Goal: Information Seeking & Learning: Find specific fact

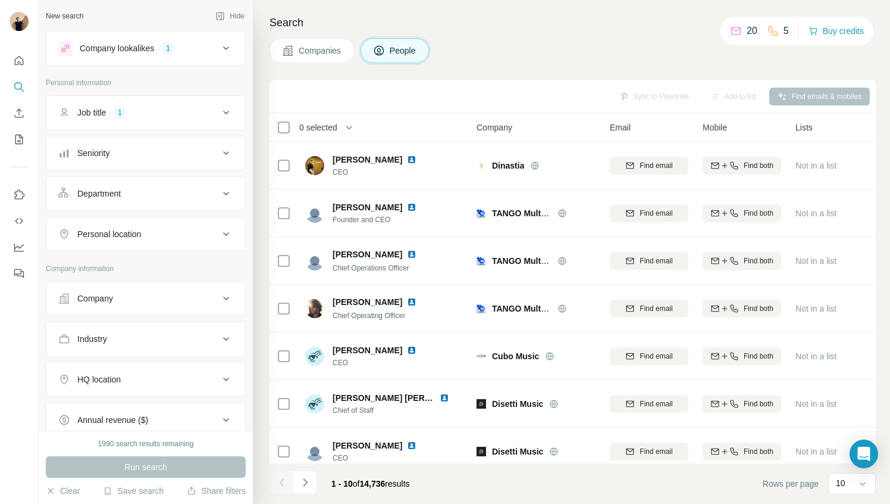
click at [621, 68] on div "Search Companies People Sync to Pipedrive Add to list Find emails & mobiles 0 s…" at bounding box center [571, 252] width 637 height 504
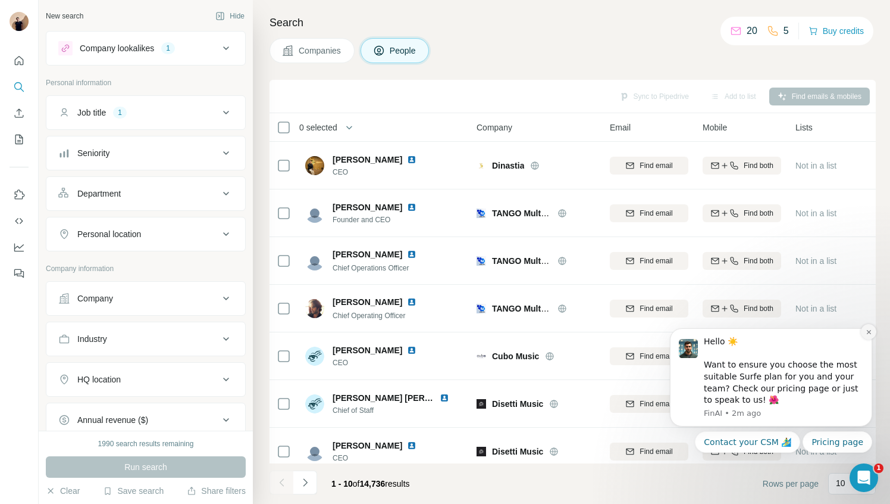
click at [871, 331] on icon "Dismiss notification" at bounding box center [869, 332] width 7 height 7
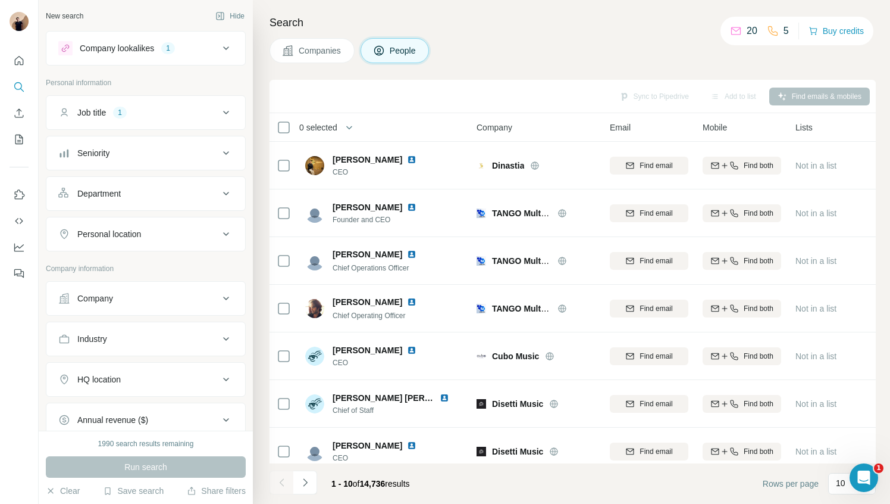
click at [576, 27] on h4 "Search" at bounding box center [573, 22] width 607 height 17
click at [21, 61] on icon "Quick start" at bounding box center [19, 61] width 12 height 12
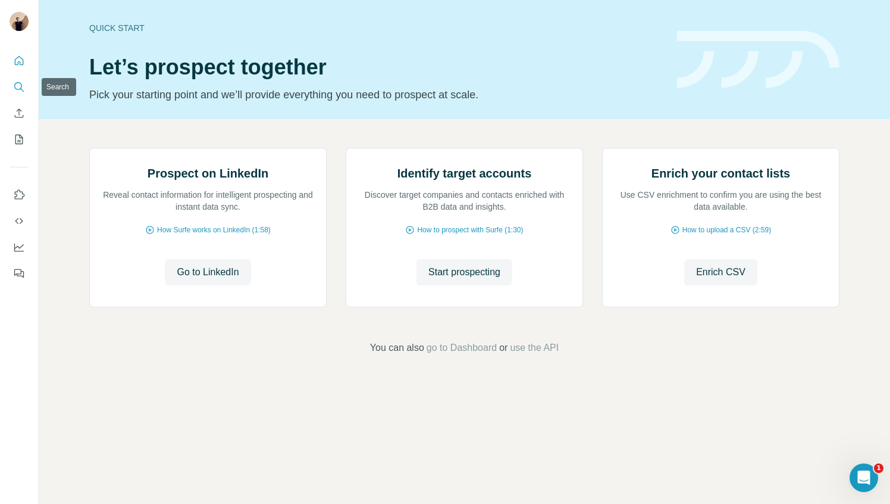
click at [19, 82] on icon "Search" at bounding box center [19, 87] width 12 height 12
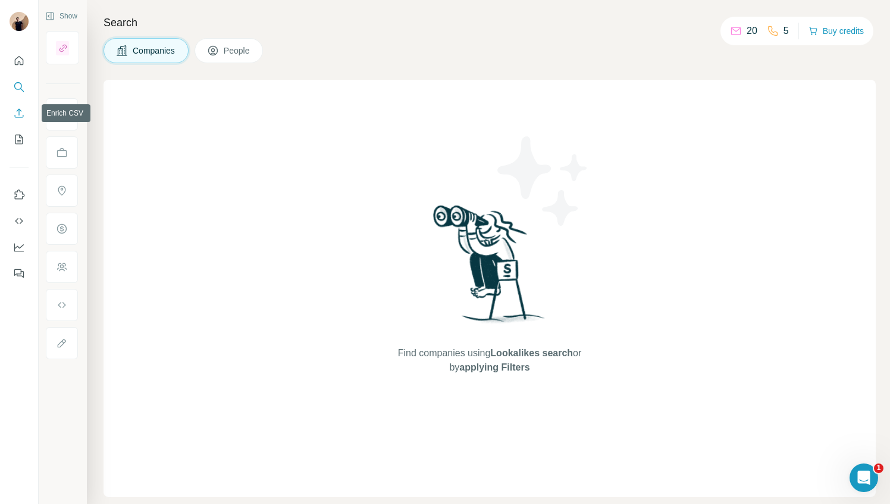
click at [21, 110] on icon "Enrich CSV" at bounding box center [19, 113] width 12 height 12
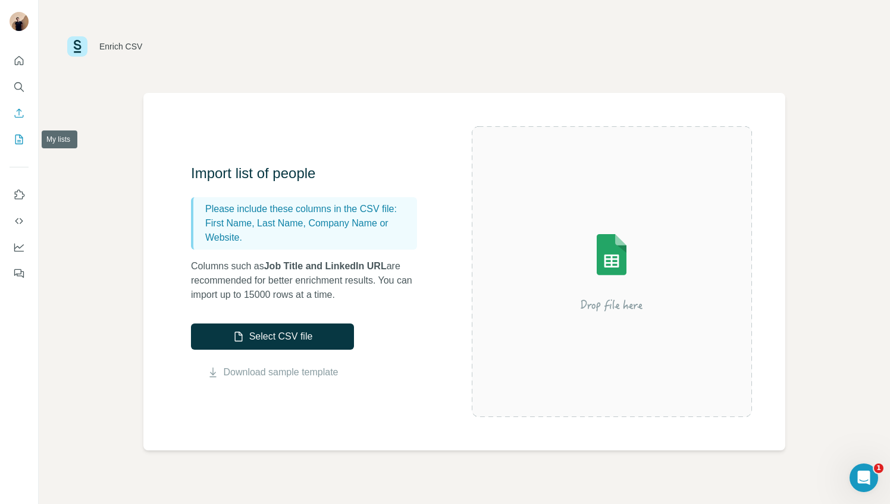
click at [16, 138] on icon "My lists" at bounding box center [19, 139] width 12 height 12
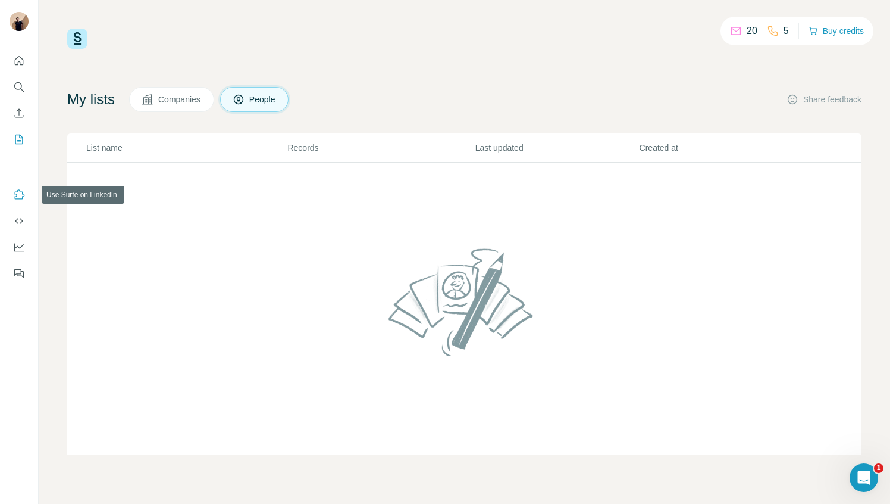
click at [21, 186] on button "Use Surfe on LinkedIn" at bounding box center [19, 194] width 19 height 21
click at [18, 228] on button "Use Surfe API" at bounding box center [19, 220] width 19 height 21
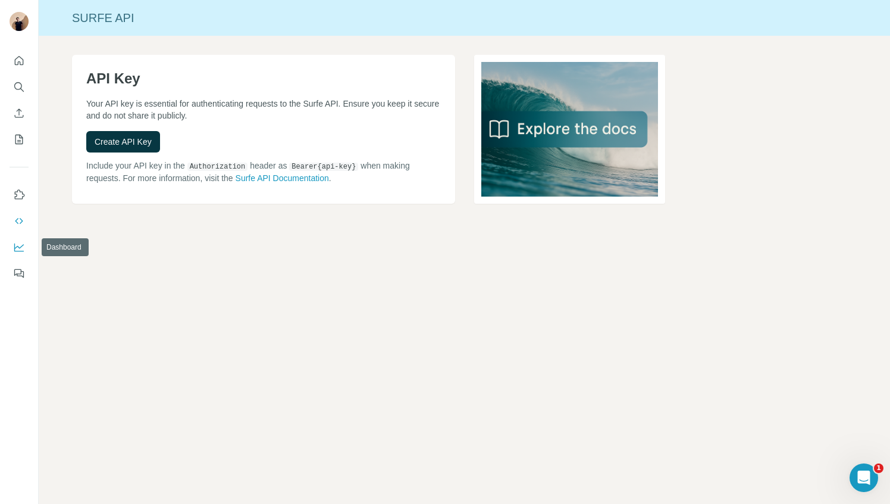
click at [18, 241] on icon "Dashboard" at bounding box center [19, 247] width 12 height 12
click at [17, 271] on icon "Feedback" at bounding box center [19, 273] width 12 height 12
click at [18, 55] on icon "Quick start" at bounding box center [19, 61] width 12 height 12
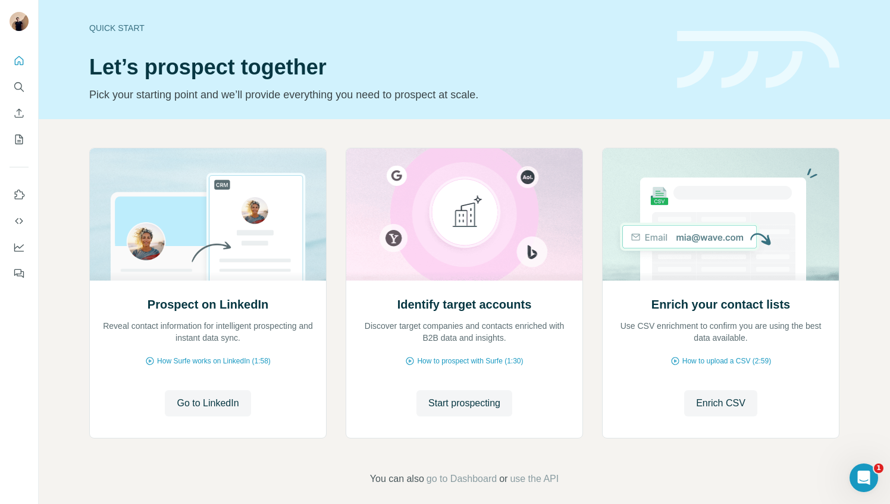
scroll to position [11, 0]
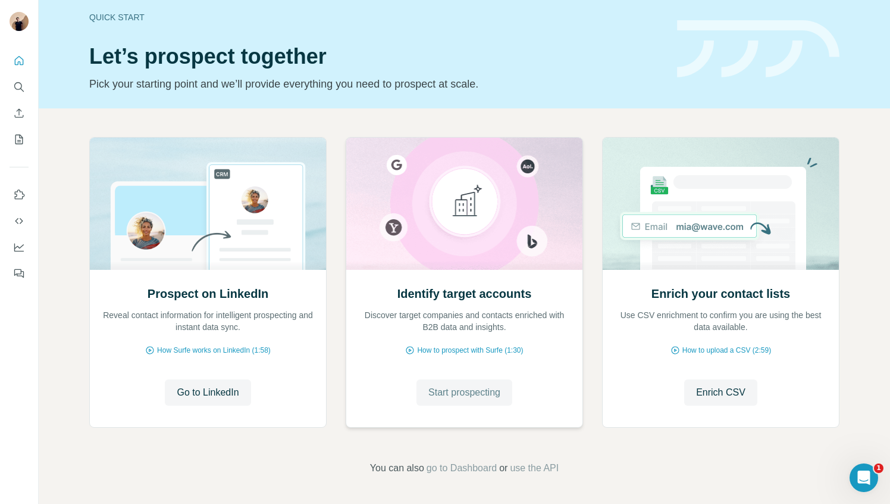
click at [493, 398] on span "Start prospecting" at bounding box center [465, 392] width 72 height 14
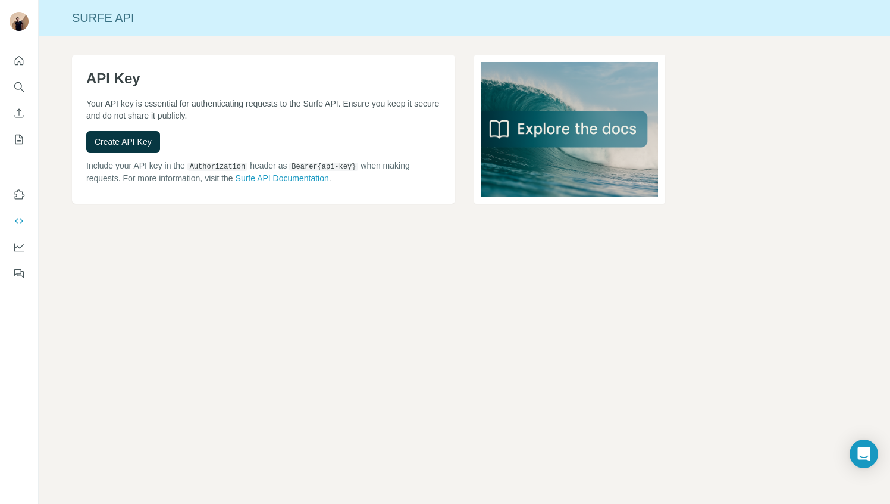
click at [145, 296] on div "Surfe API API Key Your API key is essential for authenticating requests to the …" at bounding box center [465, 252] width 852 height 504
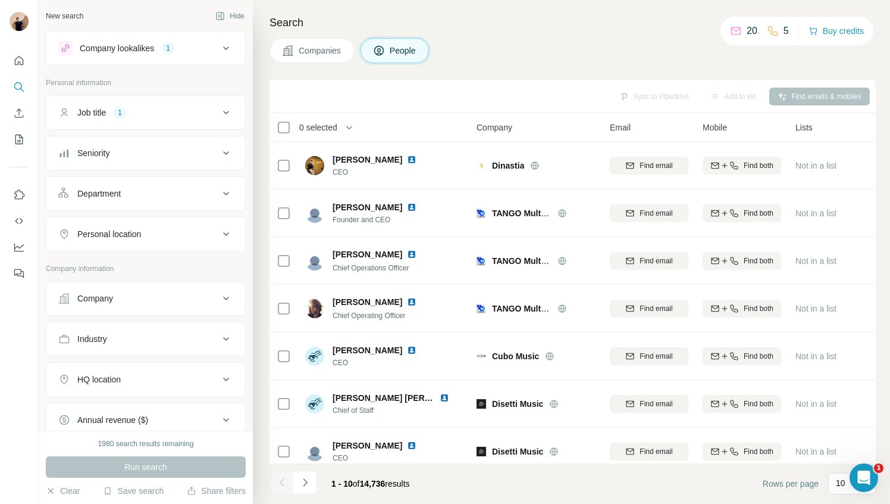
click at [586, 46] on div "Companies People" at bounding box center [573, 50] width 607 height 25
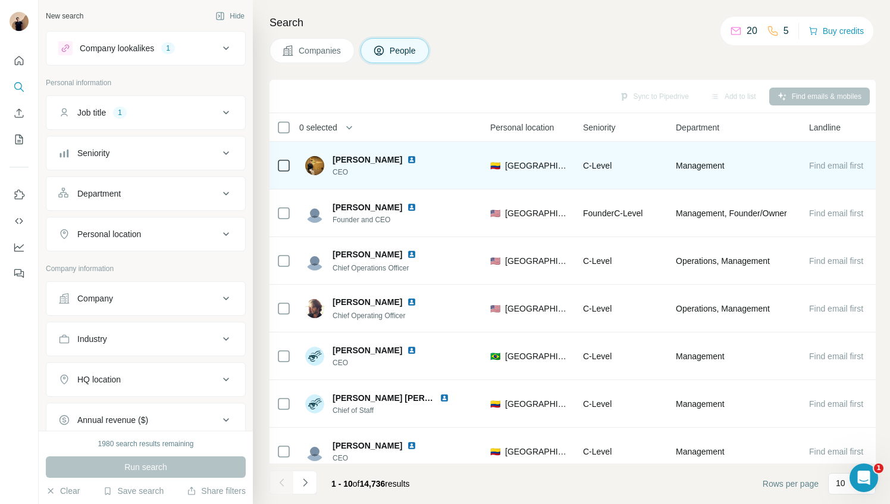
scroll to position [0, 417]
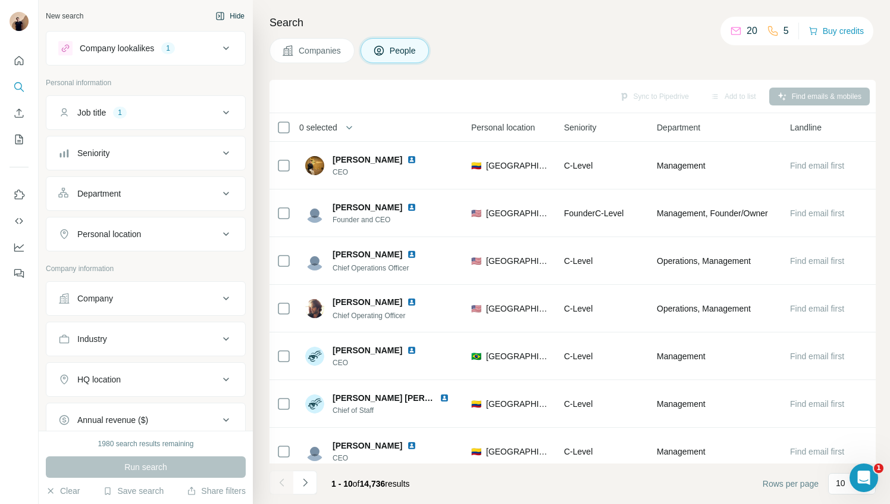
click at [237, 15] on button "Hide" at bounding box center [230, 16] width 46 height 18
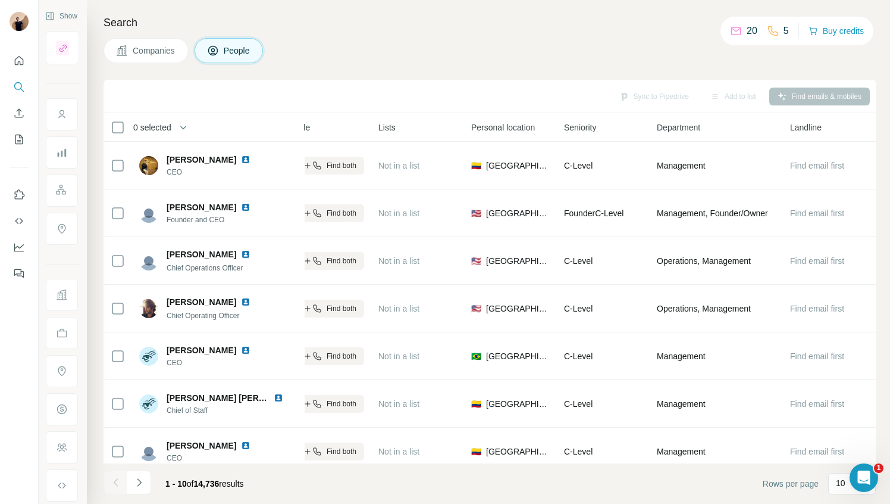
scroll to position [0, 251]
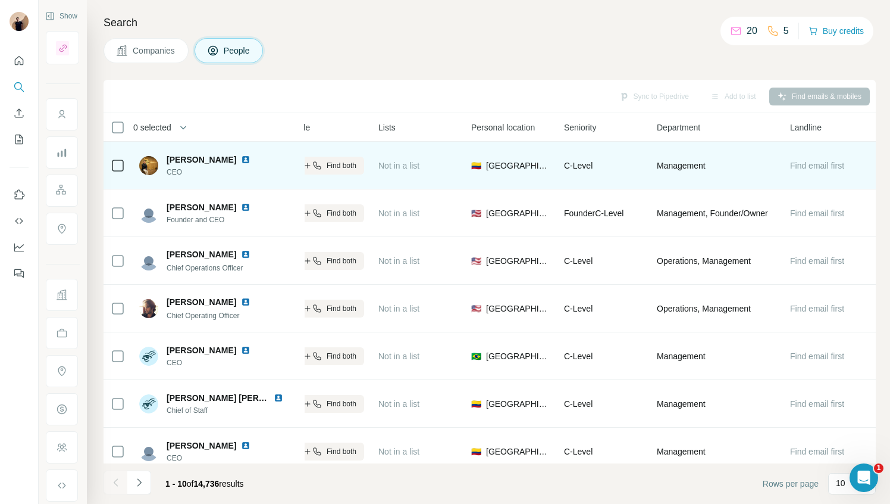
click at [185, 161] on span "Fabio Andres R." at bounding box center [202, 160] width 70 height 12
click at [148, 166] on img at bounding box center [148, 165] width 19 height 19
click at [241, 160] on img at bounding box center [246, 160] width 10 height 10
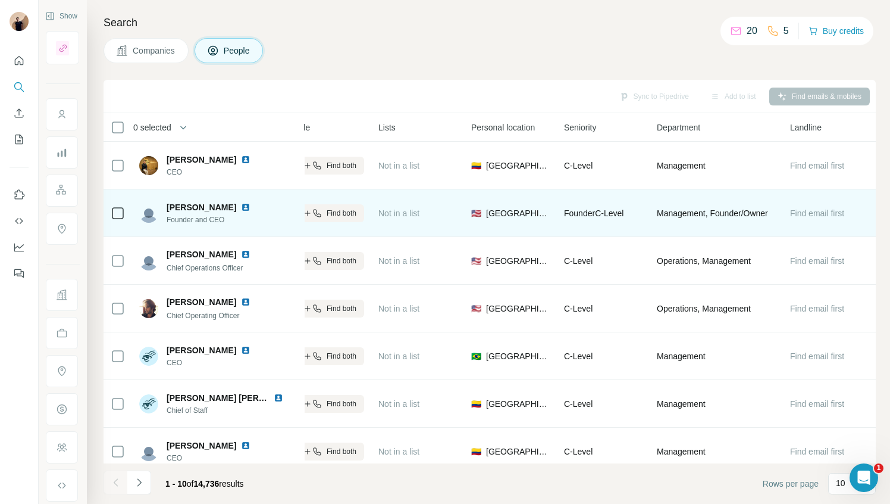
click at [241, 204] on img at bounding box center [246, 207] width 10 height 10
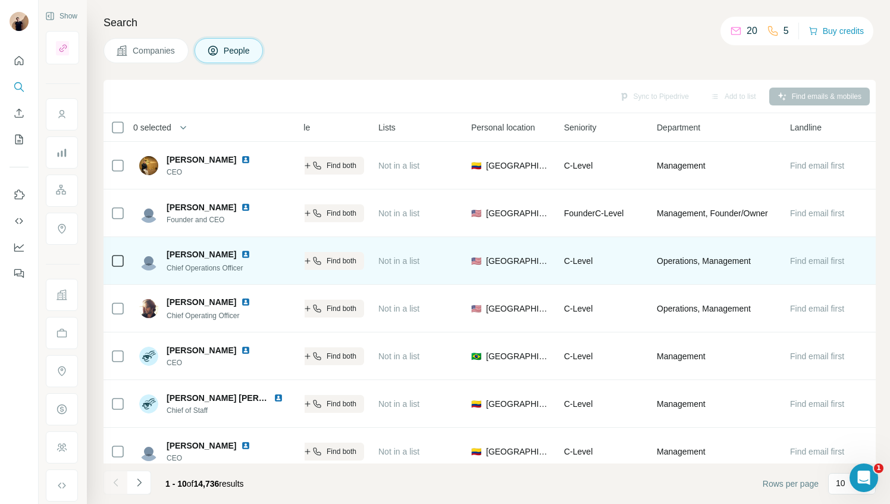
click at [241, 251] on img at bounding box center [246, 254] width 10 height 10
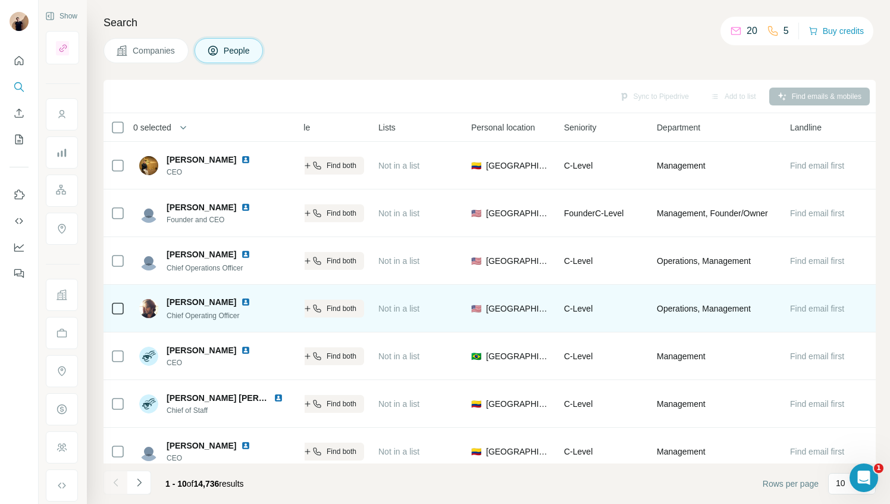
click at [249, 299] on img at bounding box center [246, 302] width 10 height 10
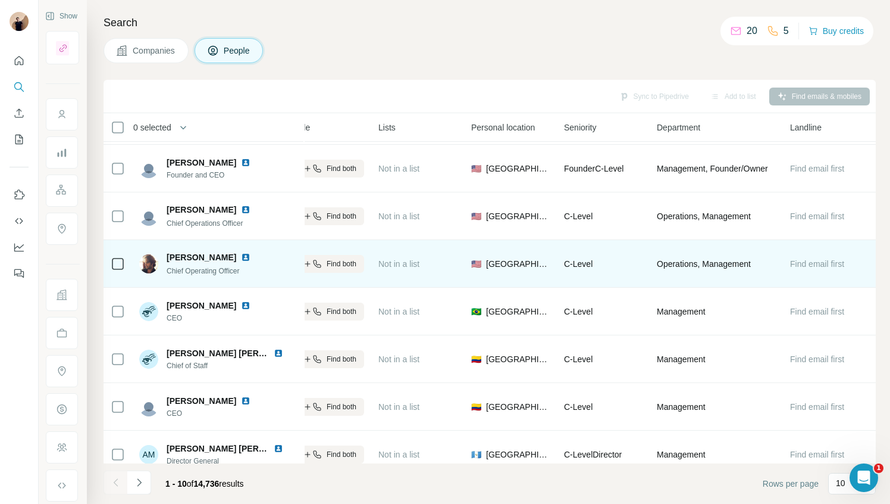
scroll to position [87, 251]
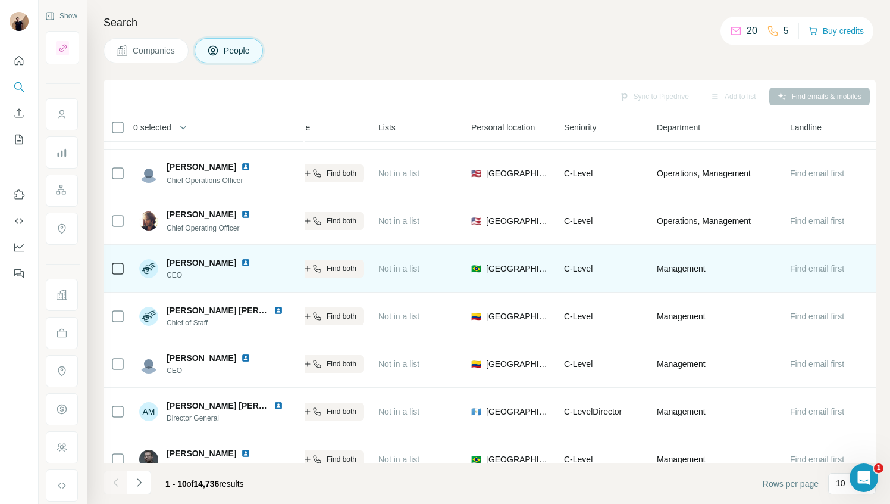
click at [251, 263] on img at bounding box center [246, 263] width 10 height 10
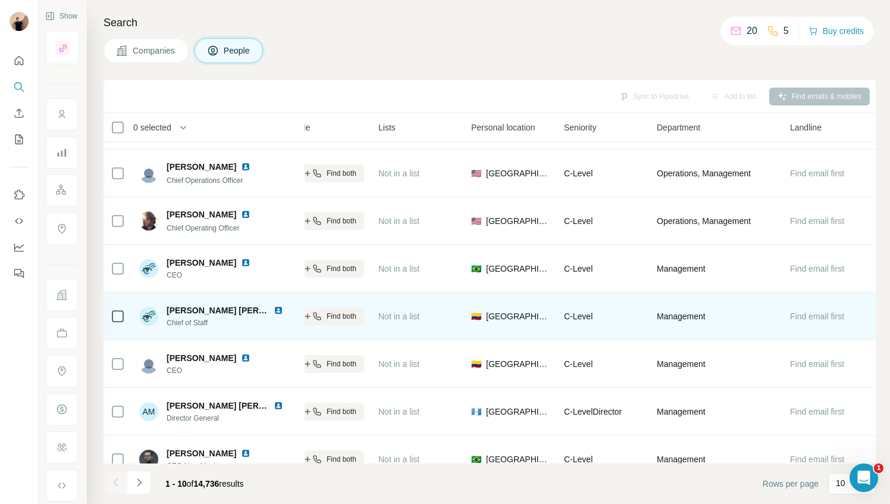
click at [277, 306] on img at bounding box center [279, 310] width 10 height 10
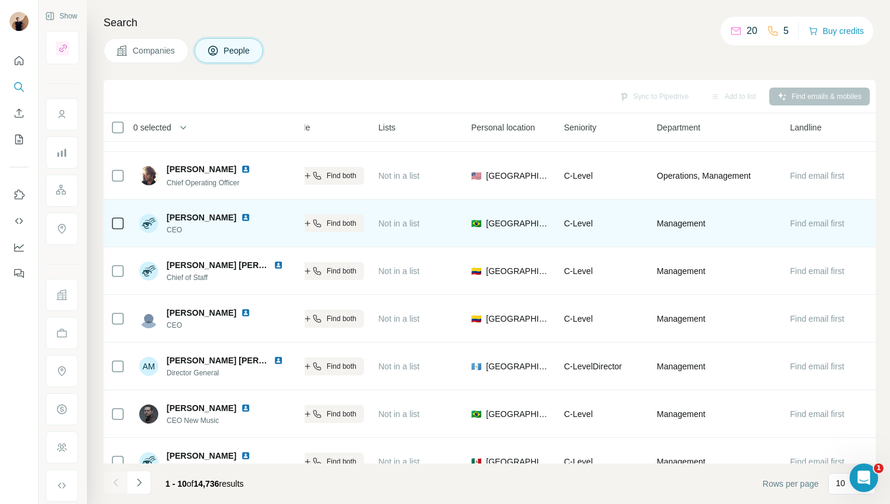
scroll to position [155, 251]
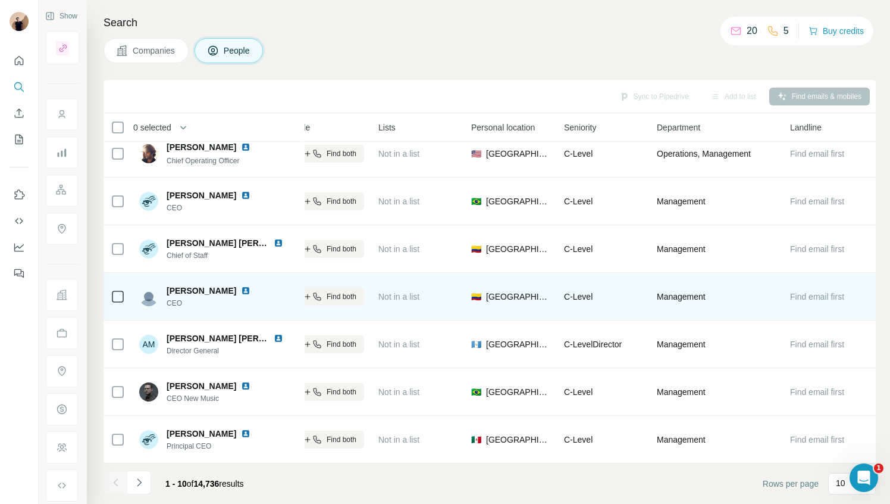
click at [241, 290] on img at bounding box center [246, 291] width 10 height 10
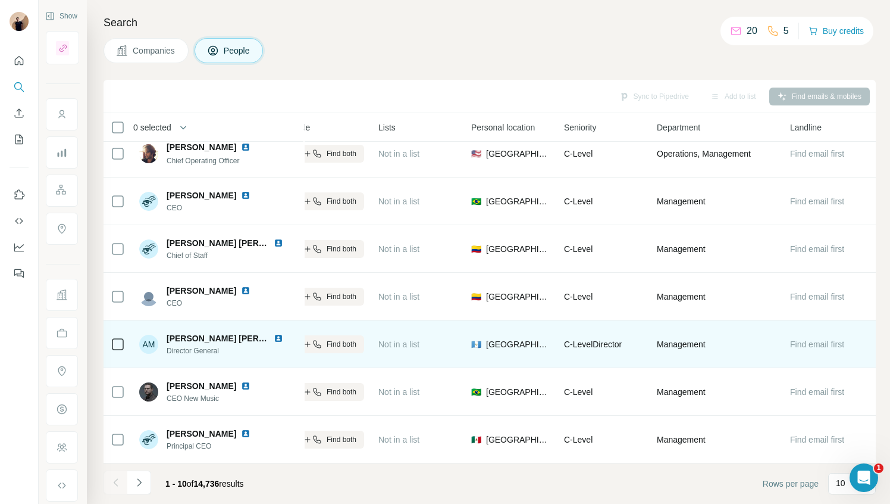
click at [279, 341] on img at bounding box center [279, 338] width 10 height 10
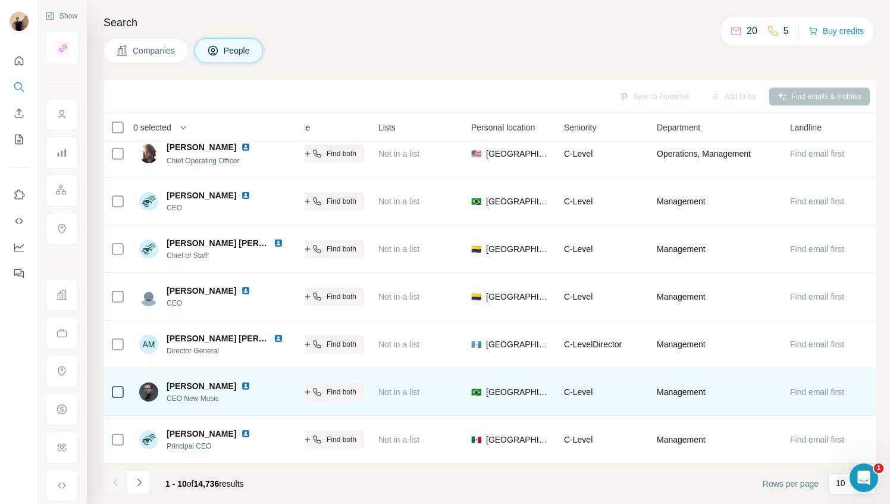
click at [241, 386] on img at bounding box center [246, 386] width 10 height 10
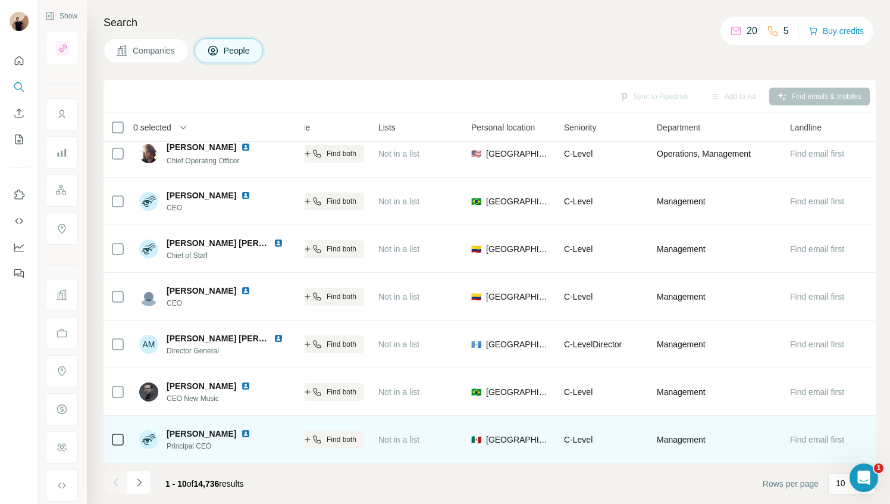
click at [249, 433] on img at bounding box center [246, 434] width 10 height 10
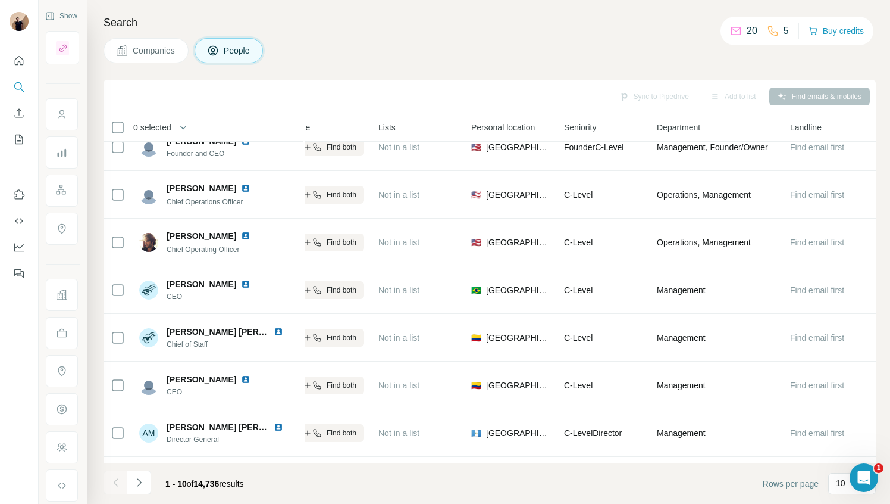
scroll to position [0, 251]
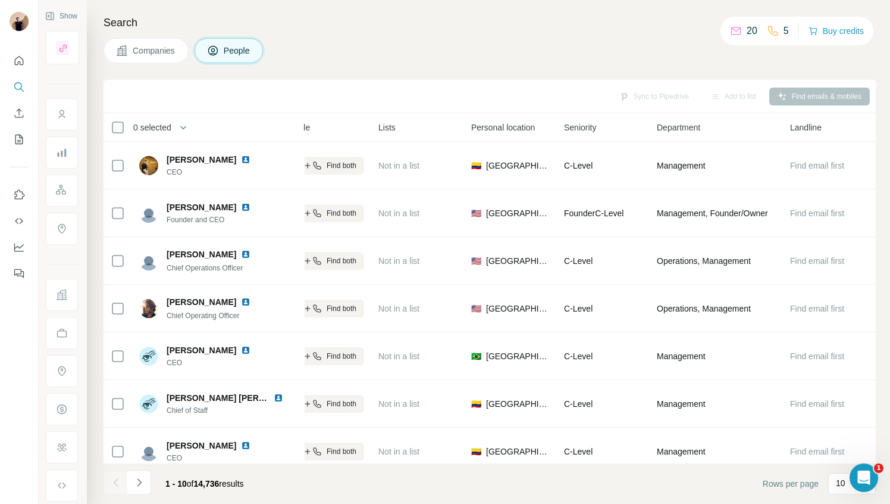
click at [449, 40] on div "Companies People" at bounding box center [490, 50] width 773 height 25
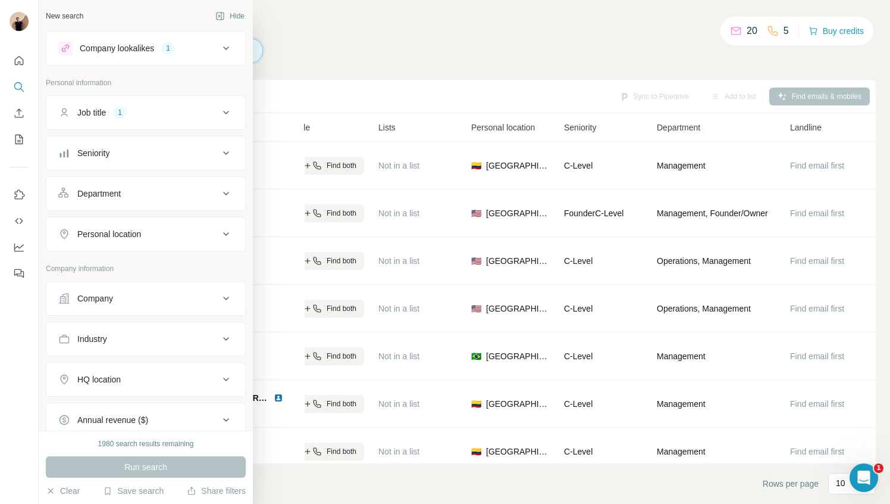
click at [106, 111] on div "Job title" at bounding box center [91, 113] width 29 height 12
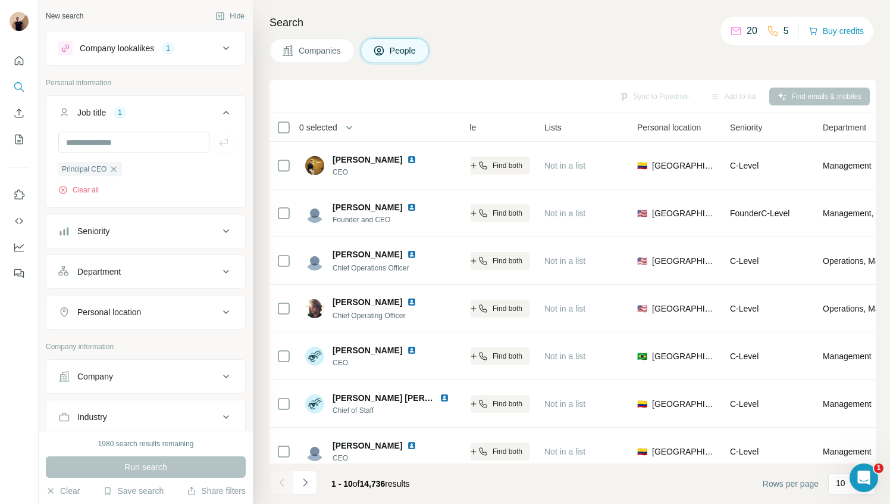
click at [136, 231] on div "Seniority" at bounding box center [138, 231] width 161 height 12
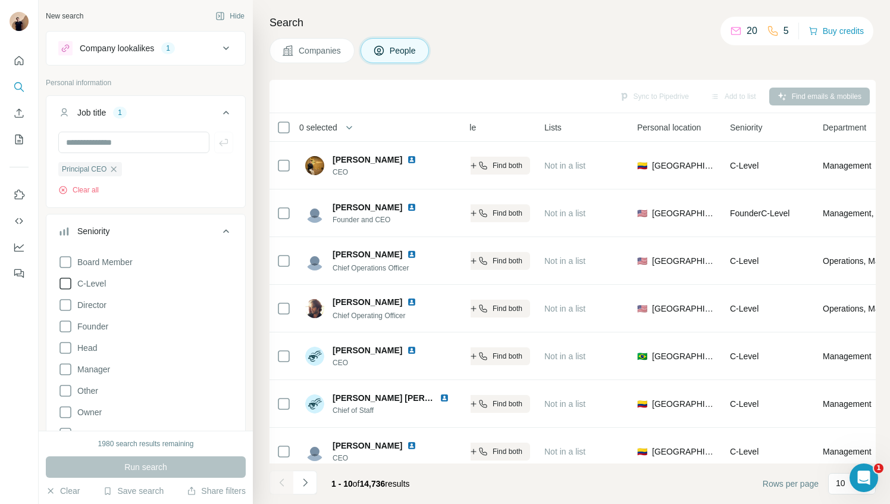
click at [65, 285] on icon at bounding box center [65, 283] width 14 height 14
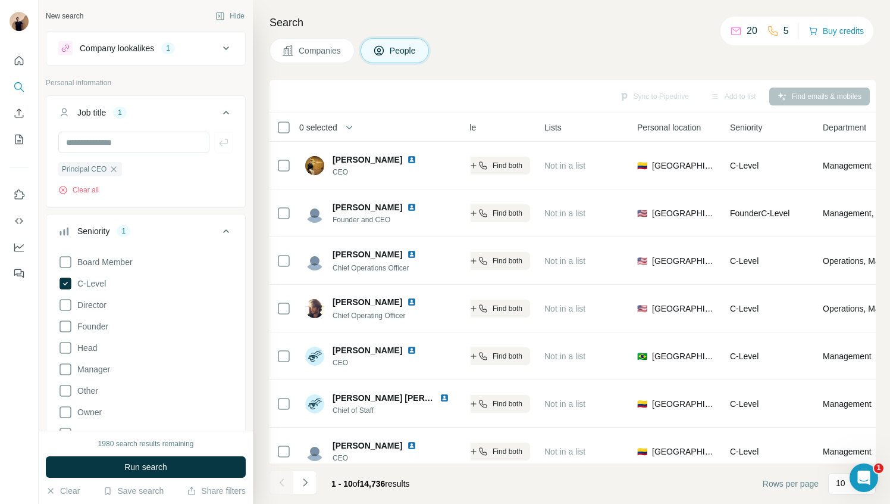
click at [221, 227] on icon at bounding box center [226, 231] width 14 height 14
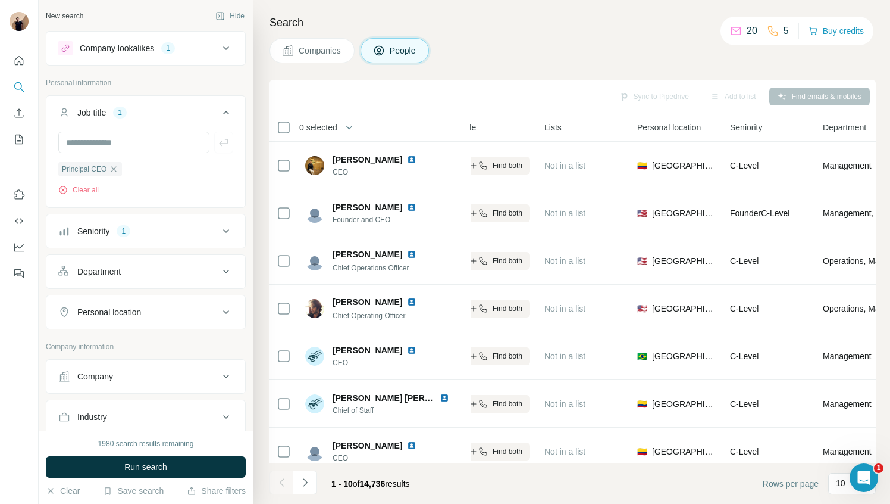
click at [187, 274] on div "Department" at bounding box center [138, 271] width 161 height 12
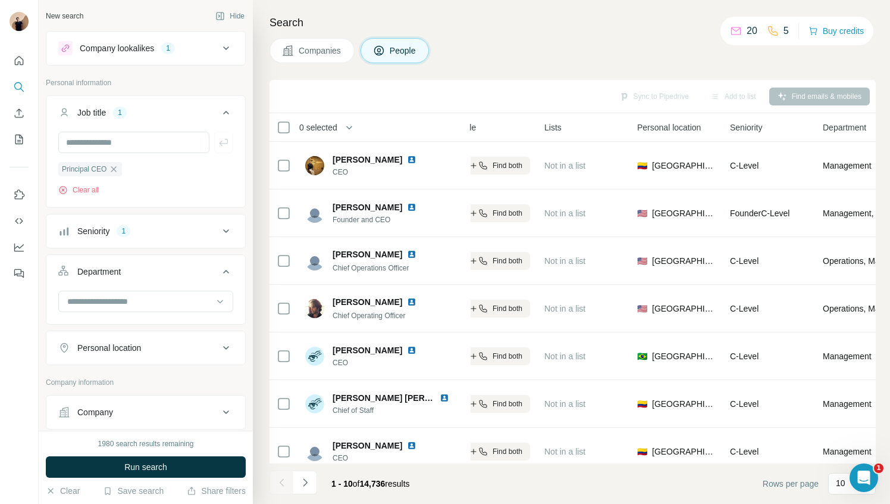
click at [187, 274] on div "Department" at bounding box center [138, 271] width 161 height 12
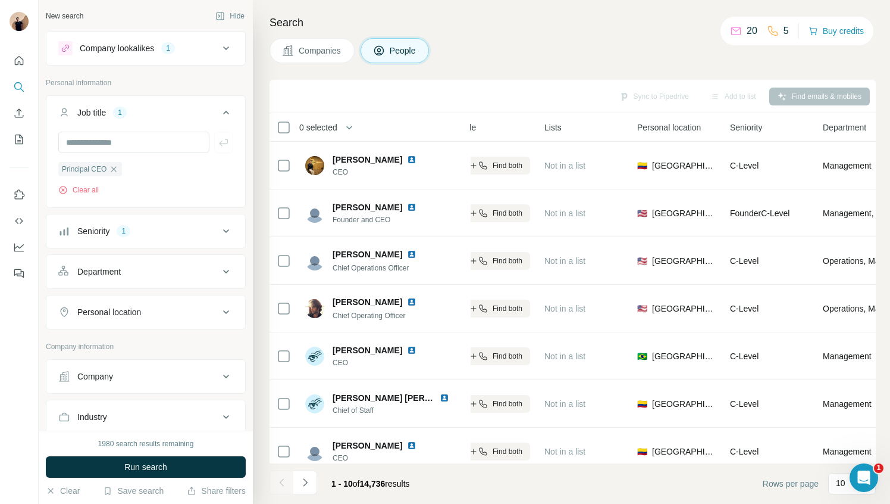
click at [188, 317] on div "Personal location" at bounding box center [138, 312] width 161 height 12
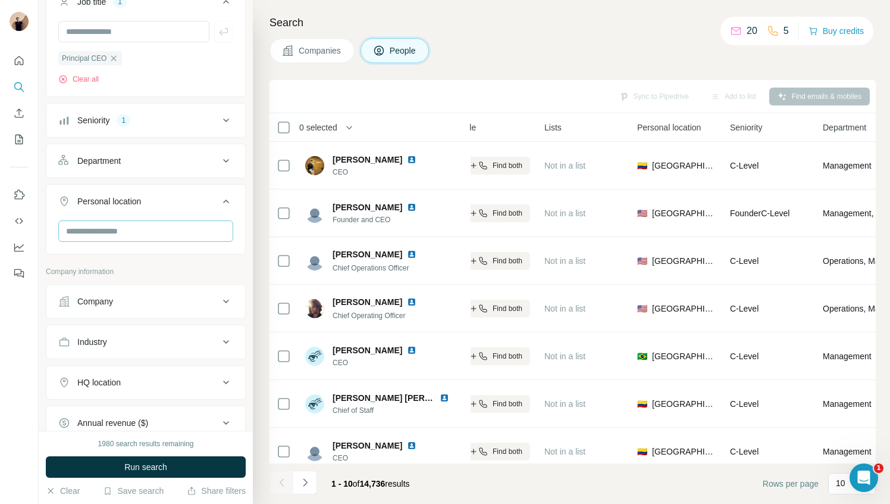
scroll to position [112, 0]
click at [151, 239] on input "text" at bounding box center [145, 228] width 175 height 21
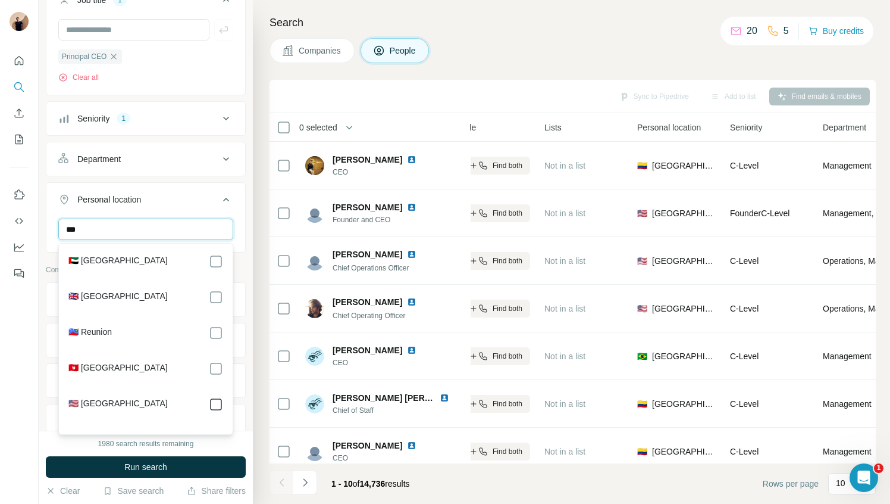
type input "***"
click at [221, 200] on icon at bounding box center [226, 199] width 14 height 14
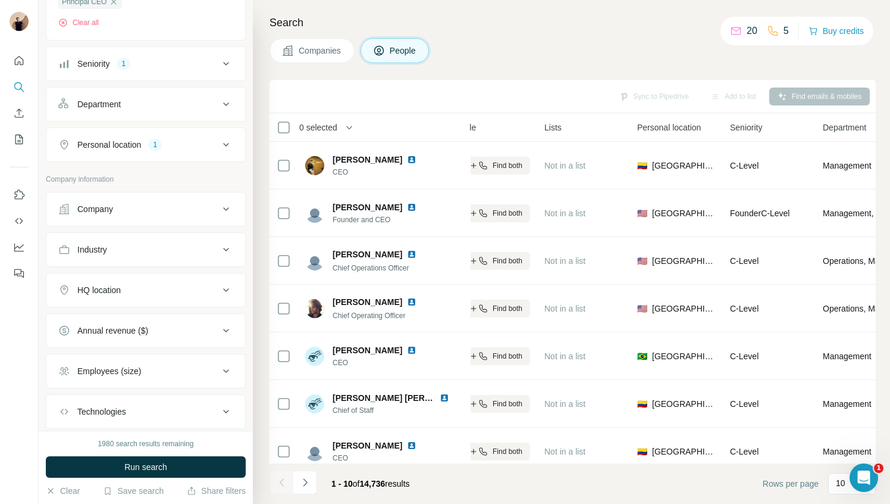
scroll to position [214, 0]
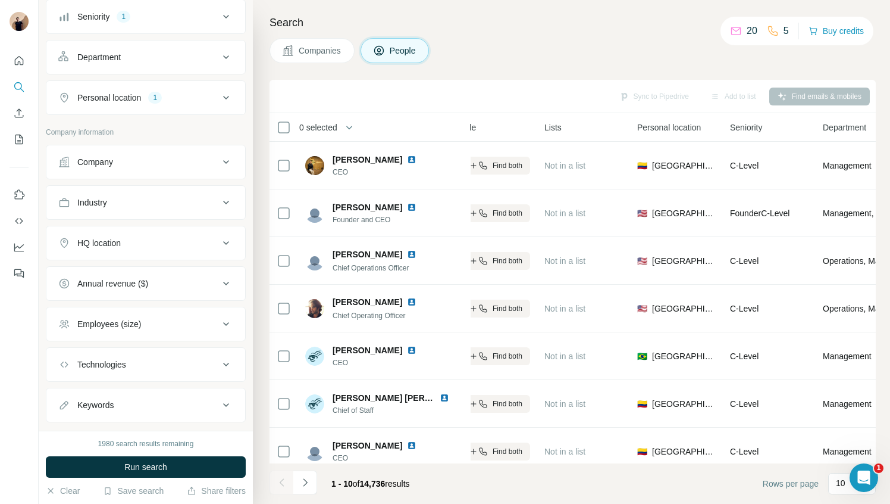
click at [205, 165] on div "Company" at bounding box center [138, 162] width 161 height 12
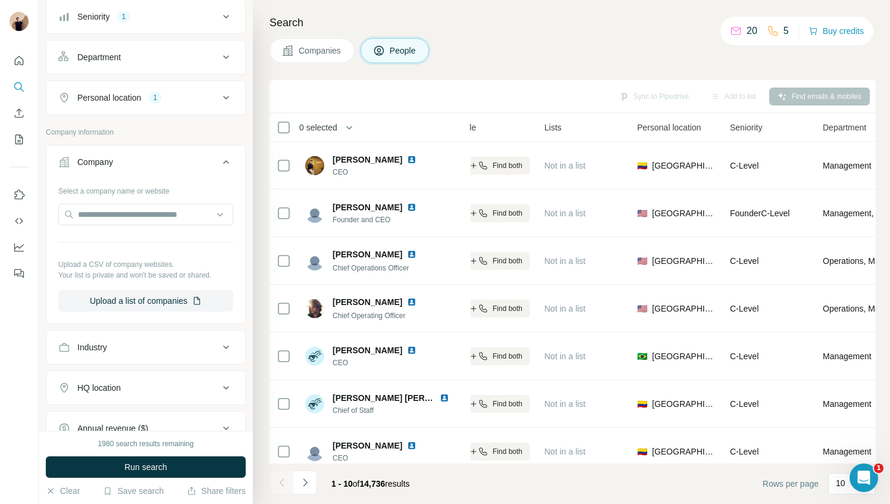
click at [205, 165] on div "Company" at bounding box center [138, 162] width 161 height 12
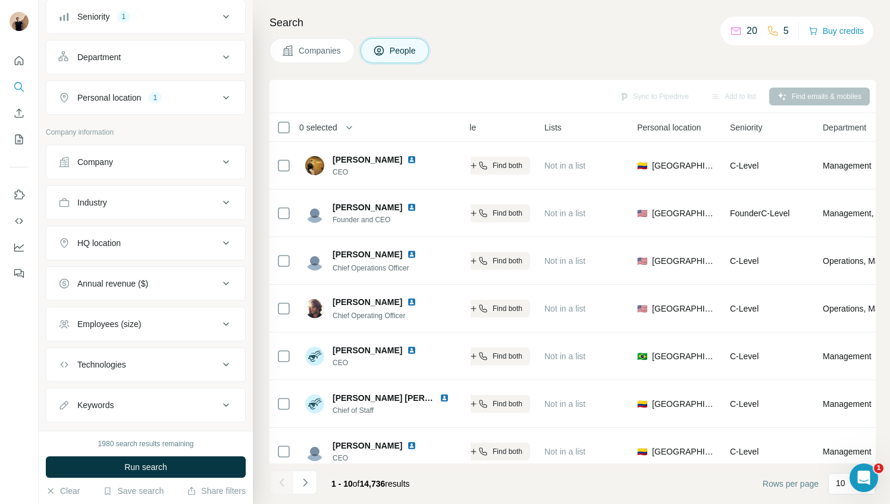
click at [190, 204] on div "Industry" at bounding box center [138, 202] width 161 height 12
click at [180, 229] on input at bounding box center [139, 232] width 147 height 13
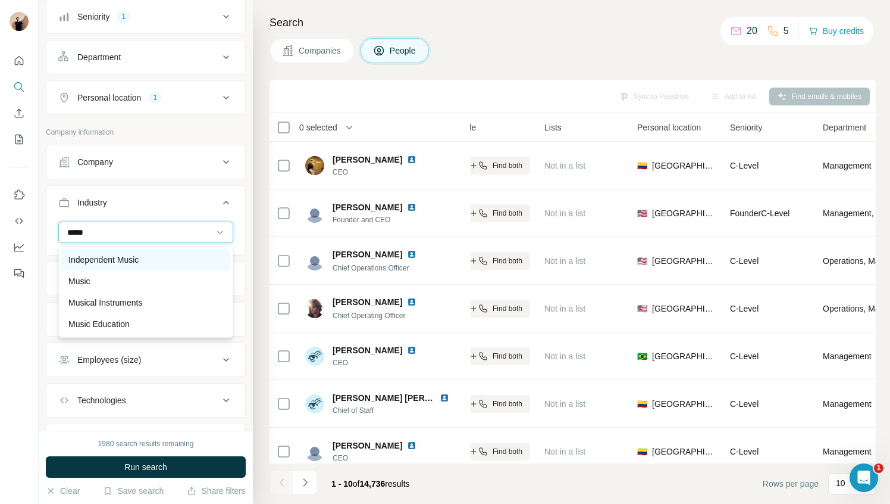
type input "*****"
click at [174, 258] on div "Independent Music" at bounding box center [145, 260] width 155 height 12
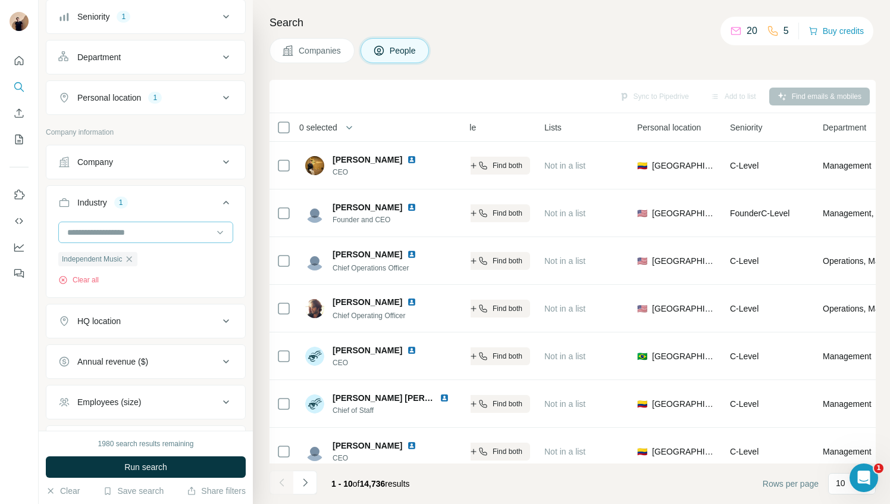
click at [163, 231] on input at bounding box center [139, 232] width 147 height 13
type input "*****"
click at [135, 282] on div "Music Label" at bounding box center [145, 283] width 155 height 12
click at [131, 261] on icon "button" at bounding box center [129, 259] width 10 height 10
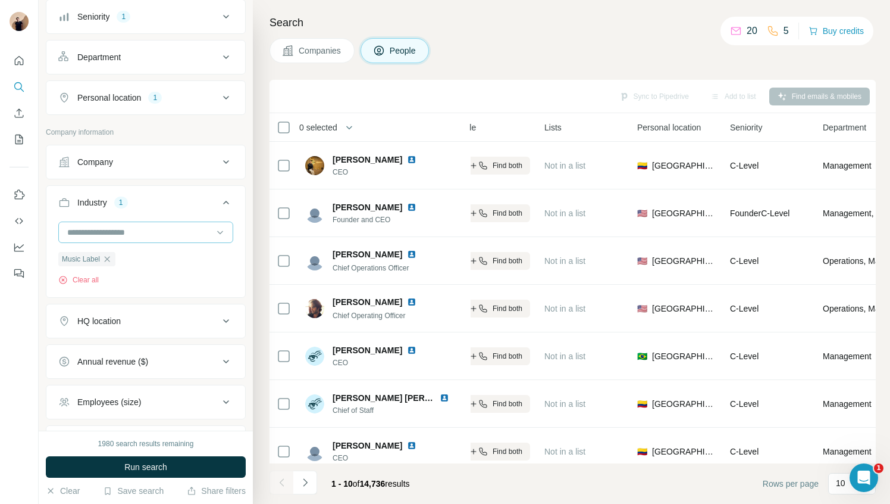
click at [152, 237] on input at bounding box center [139, 232] width 147 height 13
type input "*****"
click at [238, 215] on button "Industry 1" at bounding box center [145, 204] width 199 height 33
click at [223, 209] on icon at bounding box center [226, 202] width 14 height 14
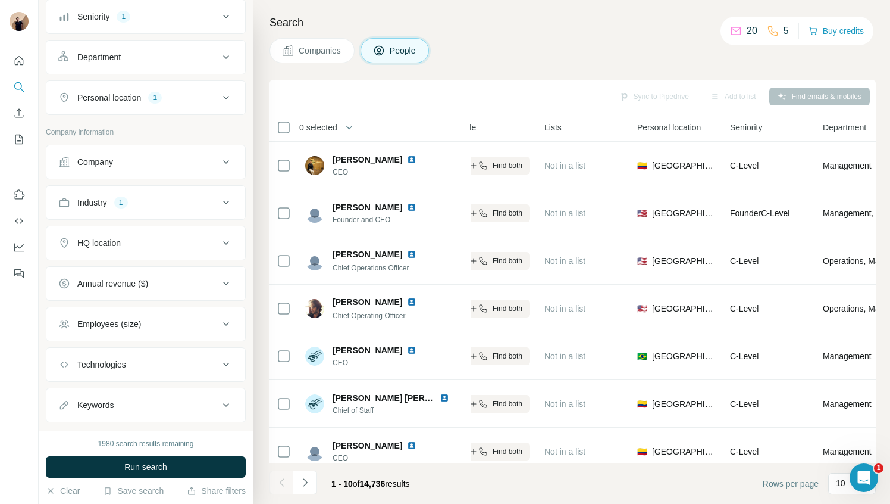
scroll to position [233, 0]
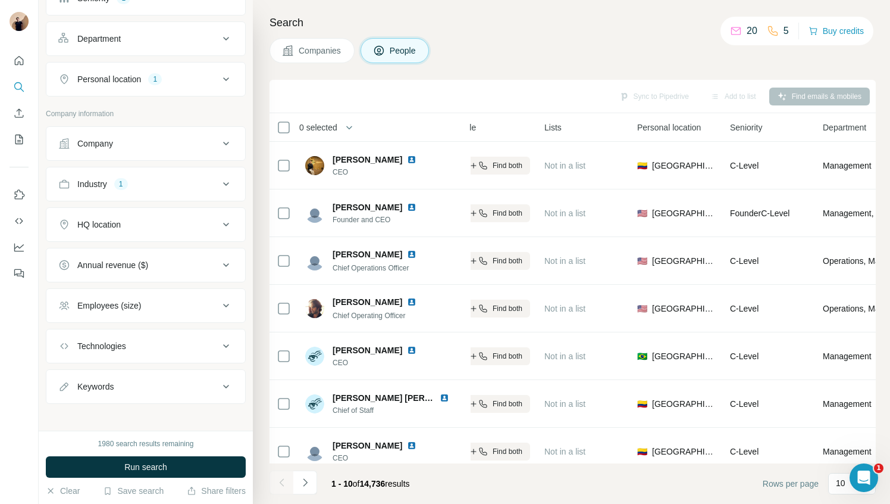
click at [223, 227] on icon at bounding box center [226, 224] width 14 height 14
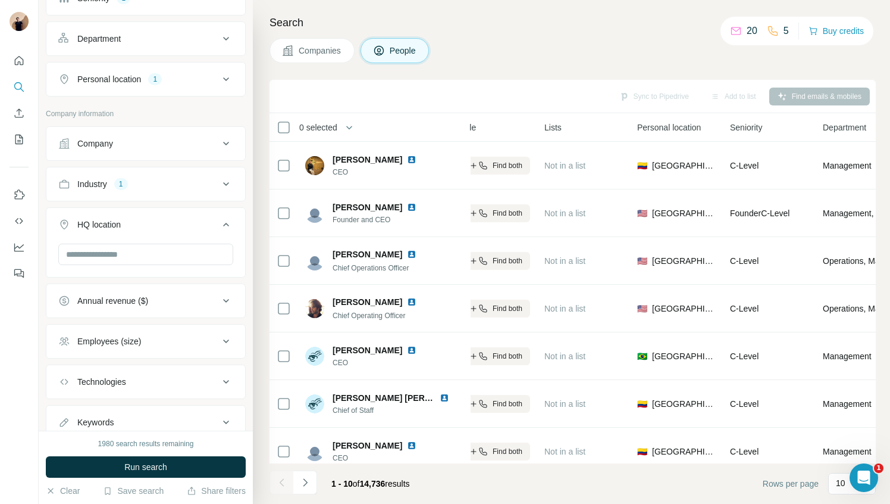
click at [210, 233] on button "HQ location" at bounding box center [145, 226] width 199 height 33
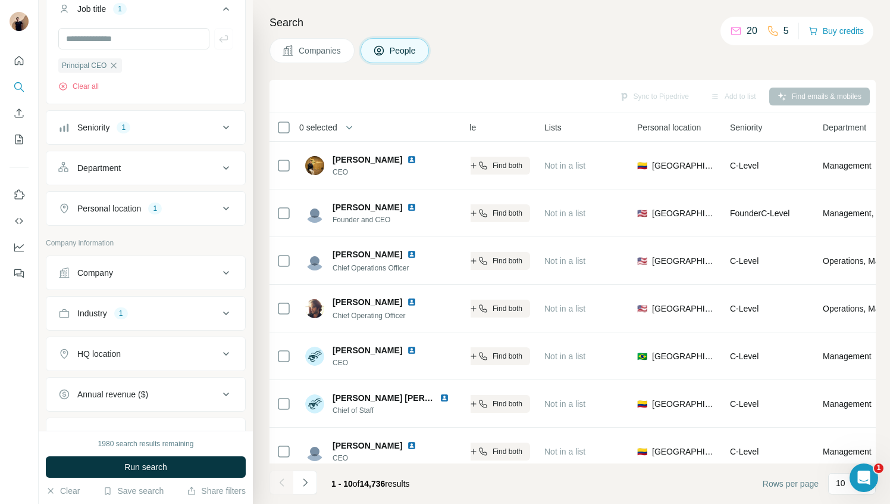
scroll to position [180, 0]
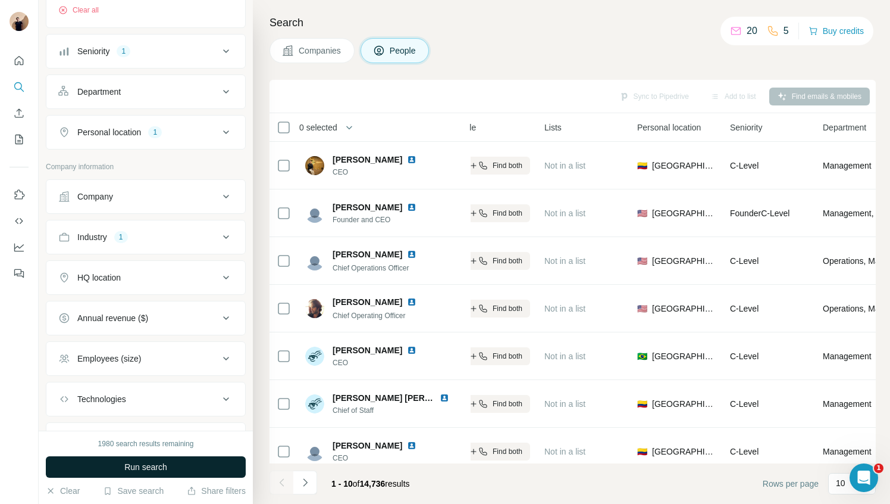
click at [146, 470] on span "Run search" at bounding box center [145, 467] width 43 height 12
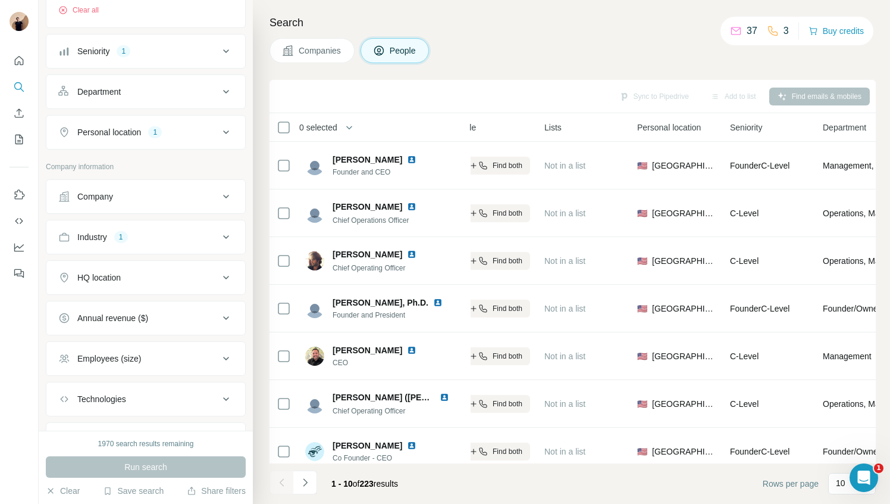
click at [561, 22] on h4 "Search" at bounding box center [573, 22] width 607 height 17
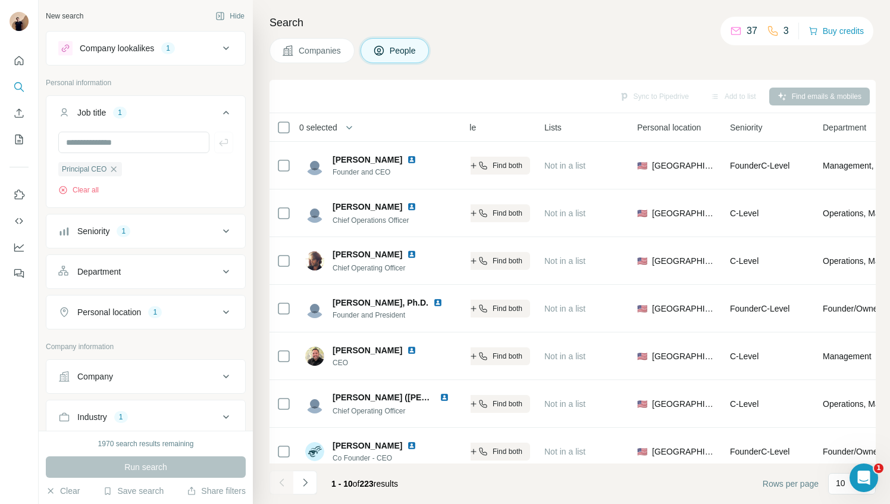
click at [226, 42] on icon at bounding box center [226, 48] width 14 height 14
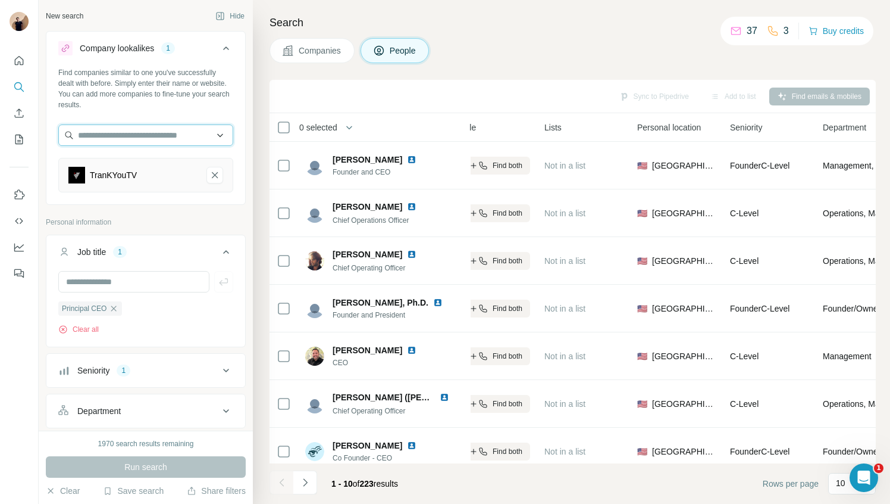
click at [161, 133] on input "text" at bounding box center [145, 134] width 175 height 21
click at [237, 7] on button "Hide" at bounding box center [230, 16] width 46 height 18
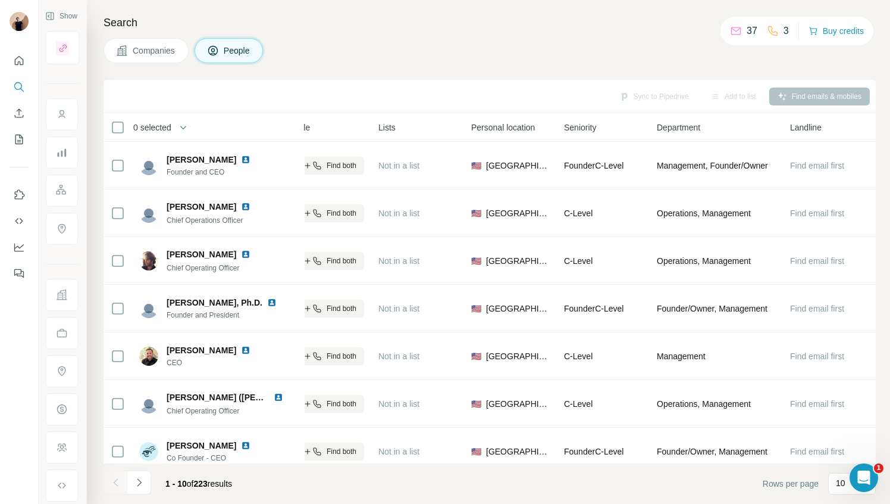
click at [149, 48] on span "Companies" at bounding box center [154, 51] width 43 height 12
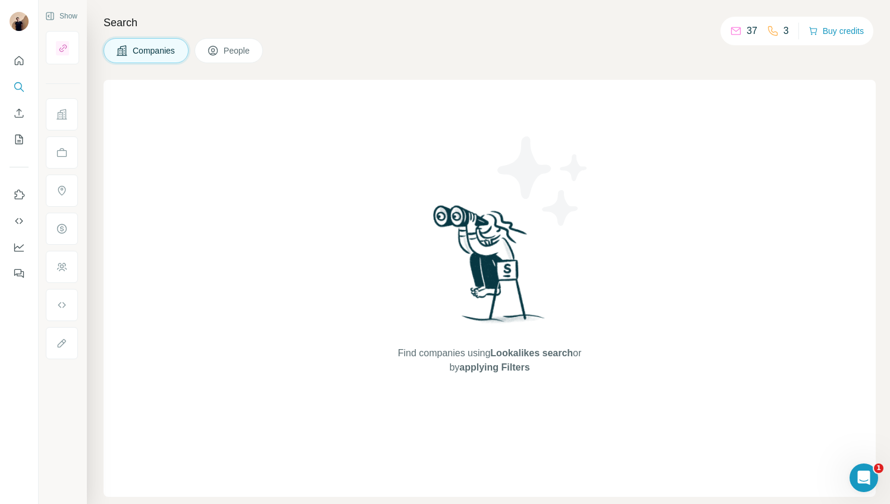
click at [227, 60] on button "People" at bounding box center [229, 50] width 69 height 25
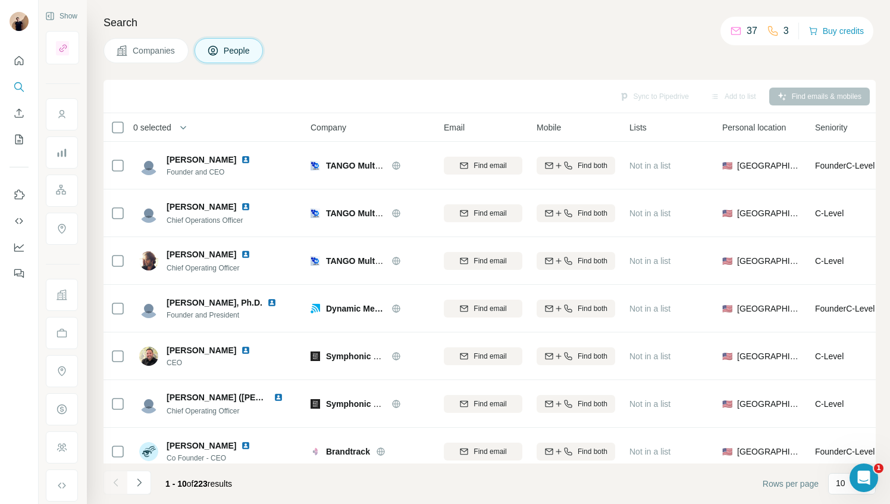
click at [357, 49] on div "Companies People" at bounding box center [490, 50] width 773 height 25
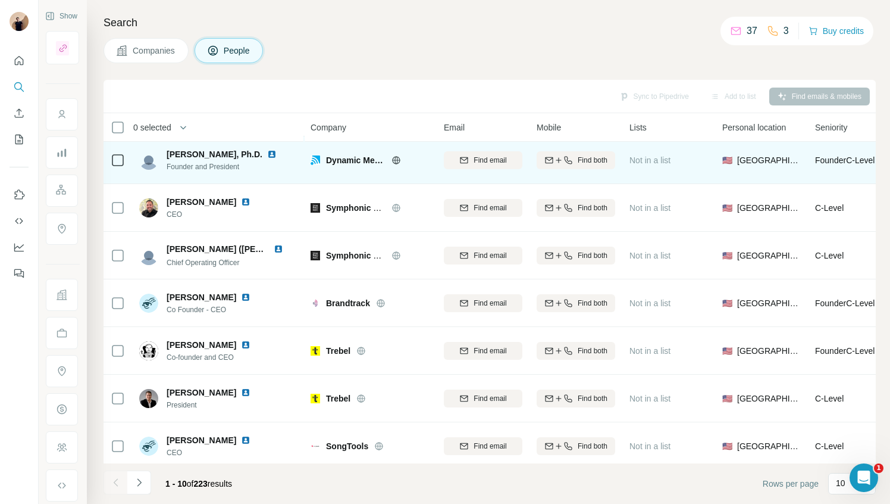
scroll to position [155, 0]
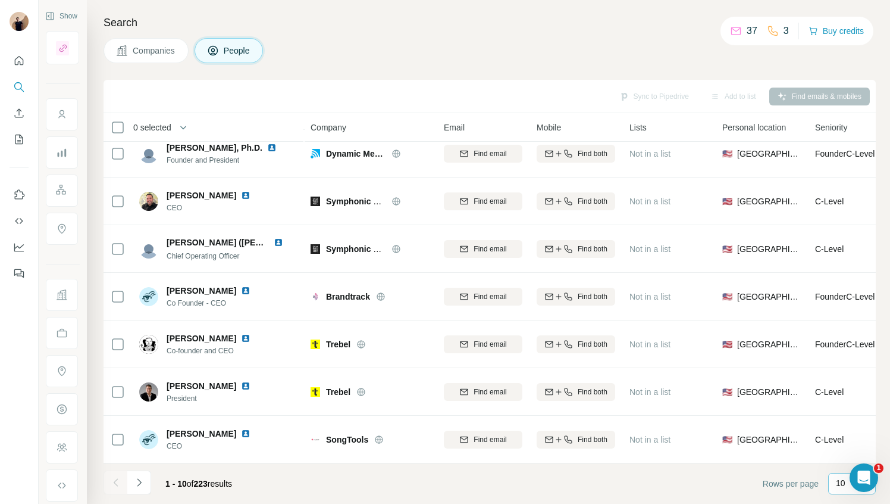
click at [843, 485] on p "10" at bounding box center [841, 483] width 10 height 12
click at [848, 392] on p "60" at bounding box center [844, 392] width 10 height 12
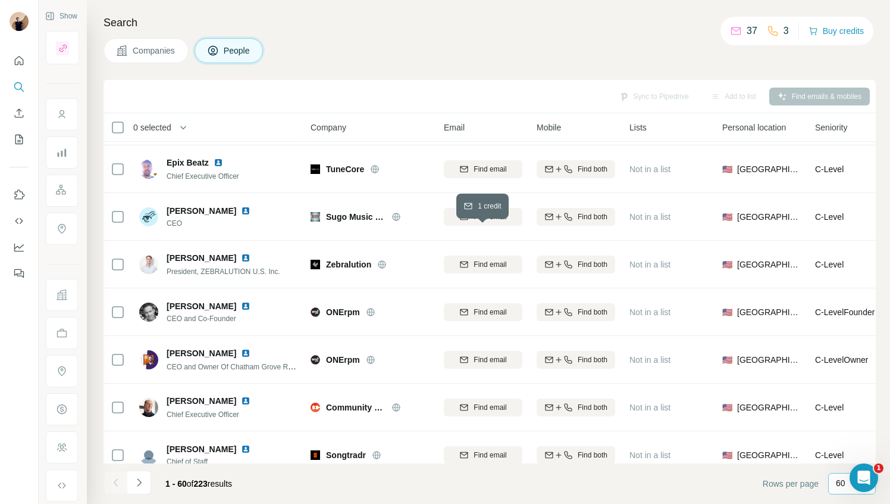
scroll to position [643, 0]
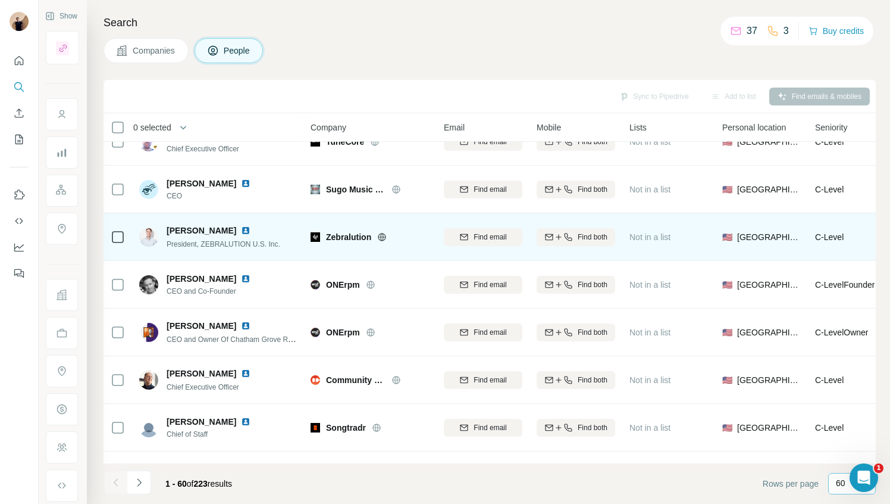
click at [245, 233] on img at bounding box center [246, 231] width 10 height 10
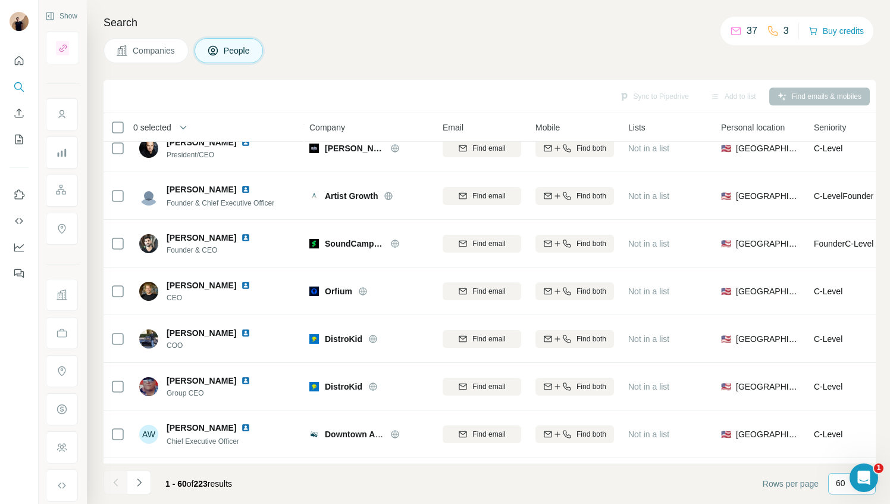
scroll to position [1598, 1]
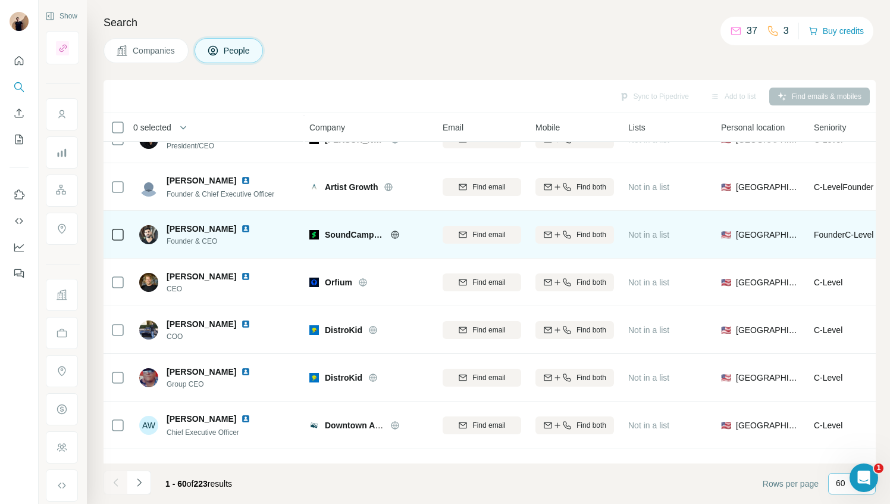
click at [241, 227] on img at bounding box center [246, 229] width 10 height 10
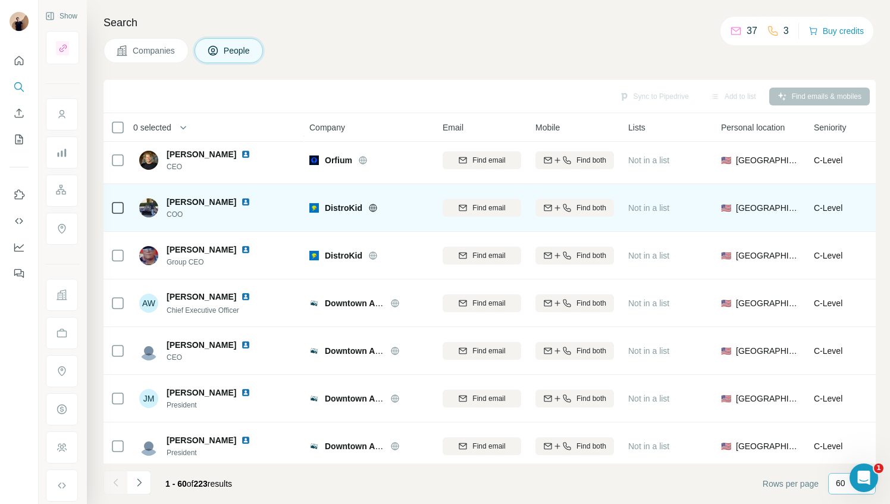
scroll to position [1727, 1]
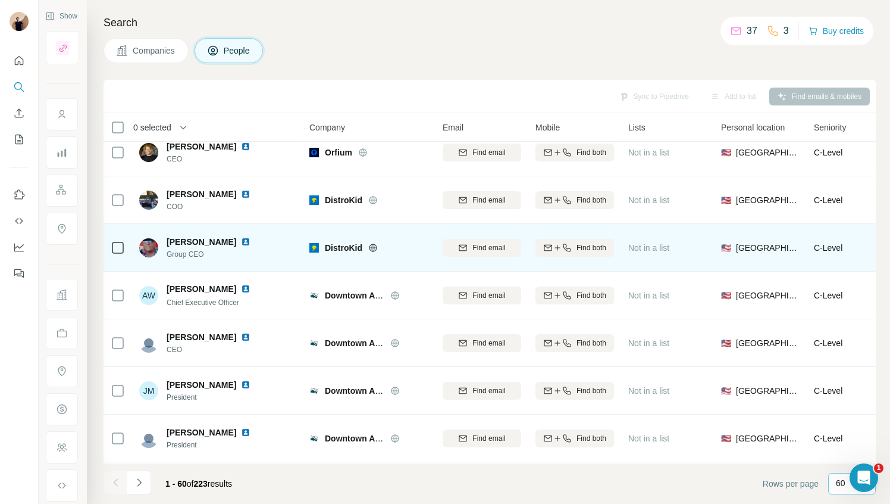
click at [251, 240] on img at bounding box center [246, 242] width 10 height 10
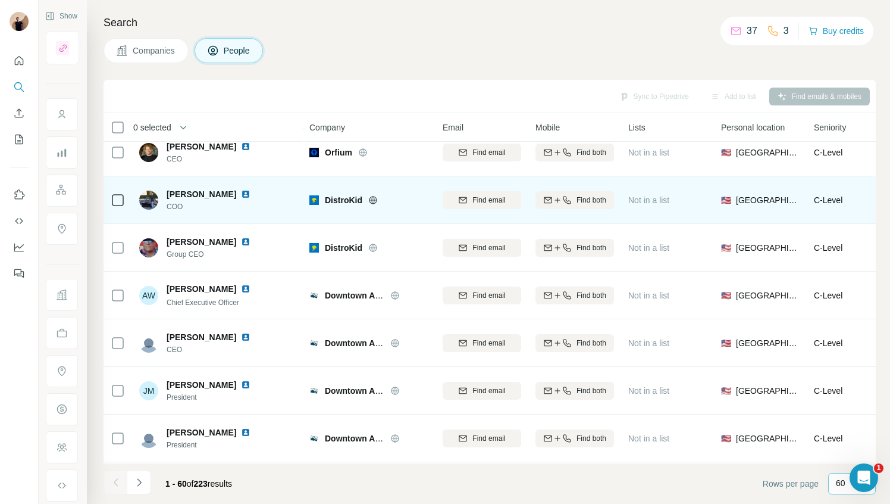
click at [241, 195] on img at bounding box center [246, 194] width 10 height 10
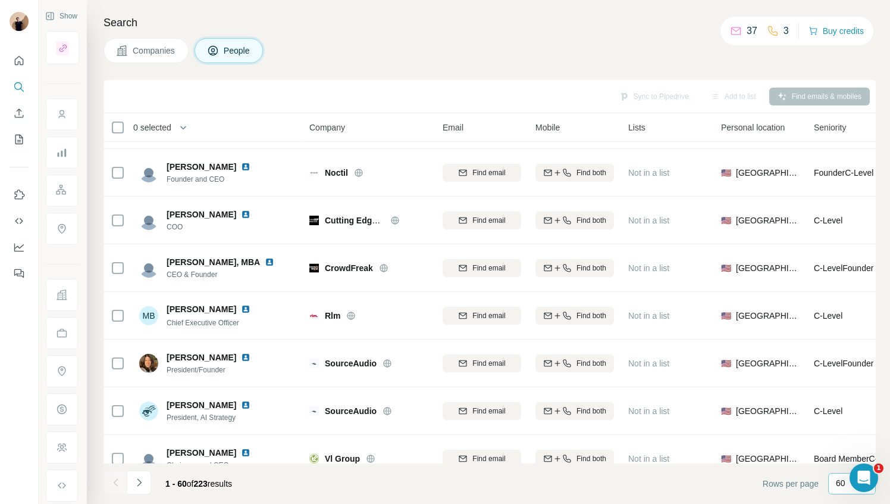
scroll to position [2239, 1]
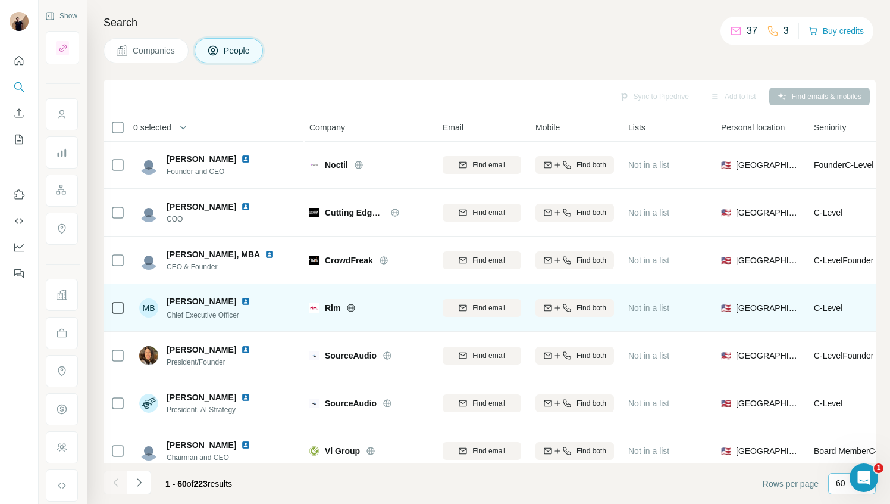
click at [241, 301] on img at bounding box center [246, 301] width 10 height 10
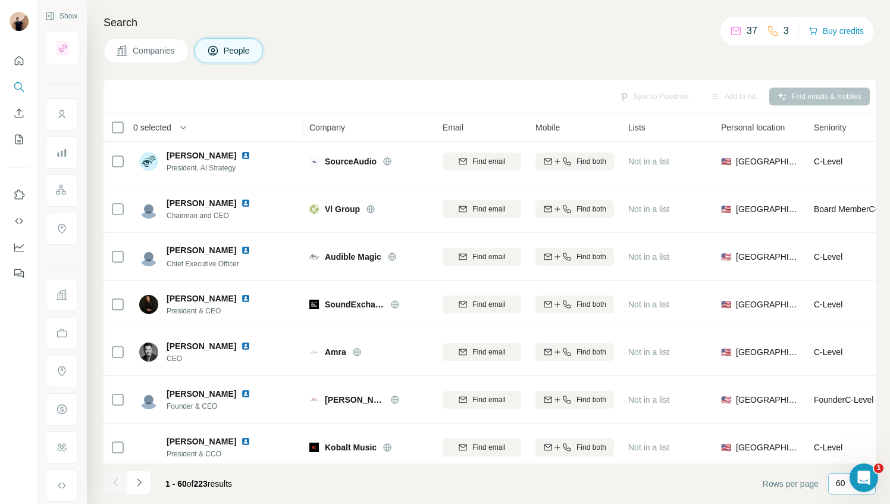
scroll to position [2482, 1]
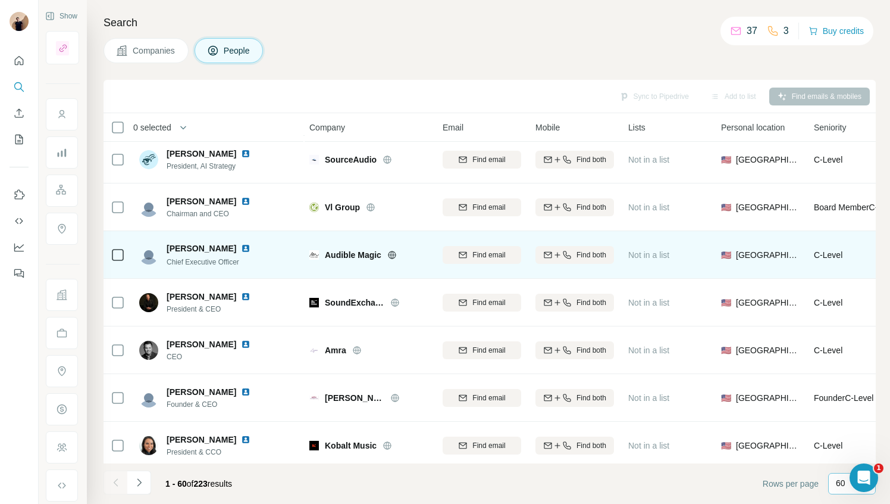
click at [241, 246] on img at bounding box center [246, 248] width 10 height 10
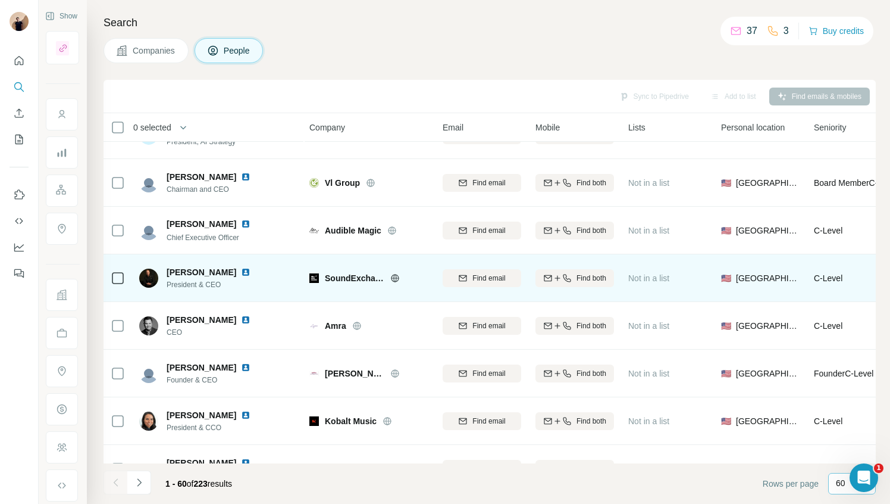
scroll to position [2536, 1]
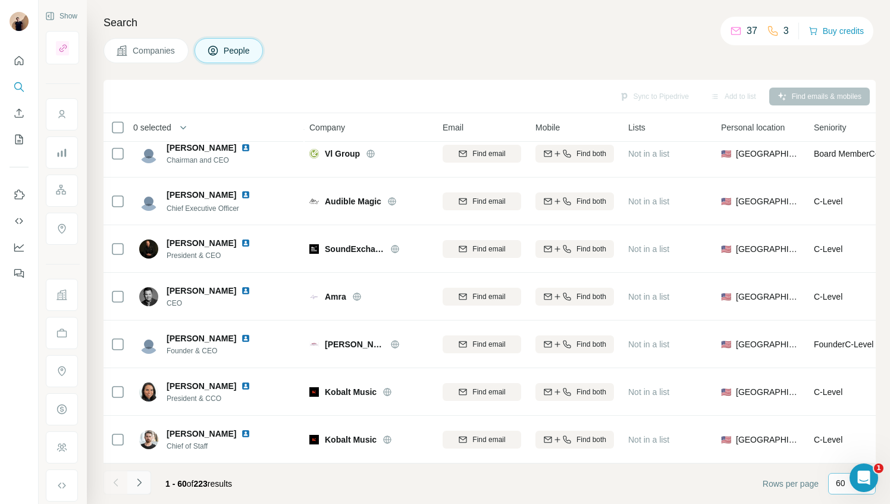
click at [137, 483] on icon "Navigate to next page" at bounding box center [139, 482] width 12 height 12
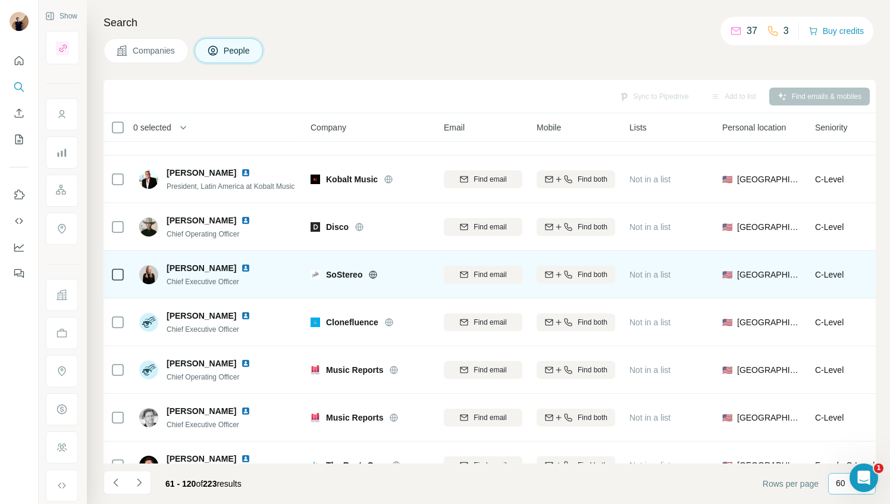
scroll to position [39, 0]
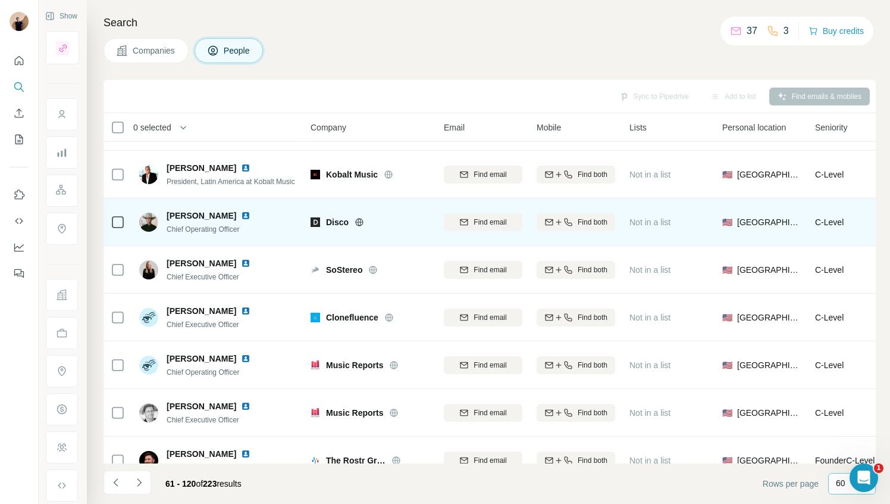
click at [241, 215] on img at bounding box center [246, 216] width 10 height 10
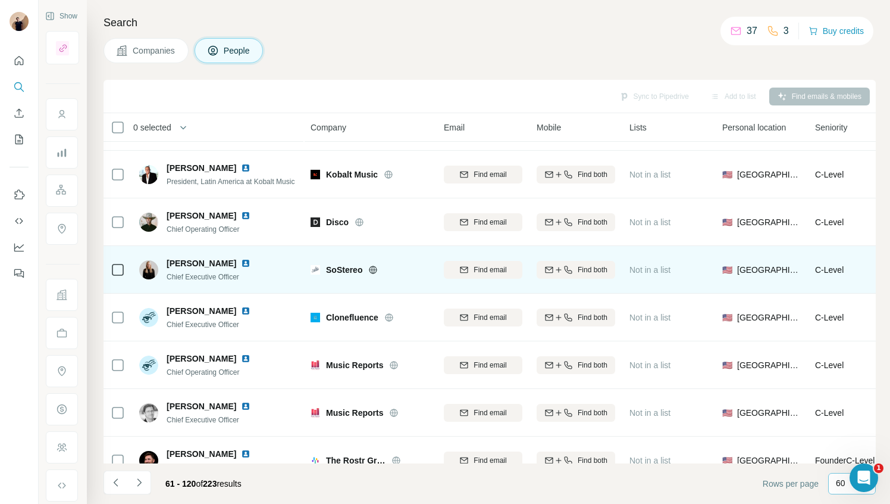
click at [246, 262] on img at bounding box center [246, 263] width 10 height 10
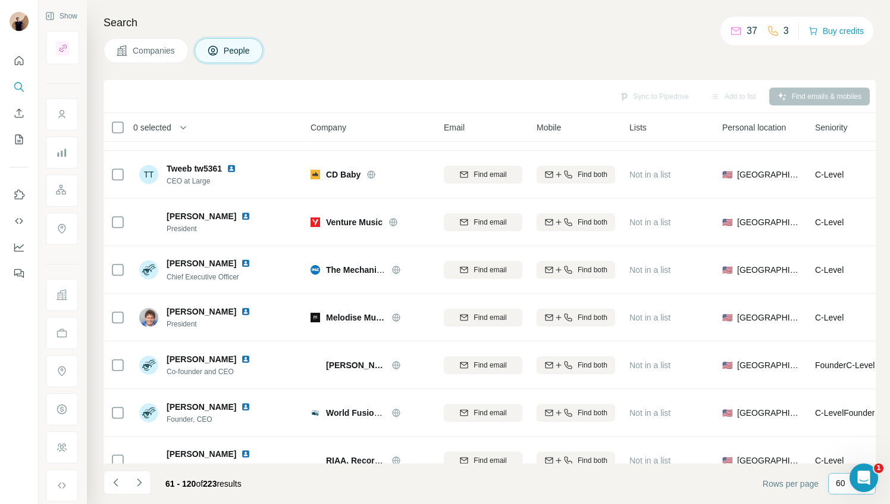
scroll to position [1474, 0]
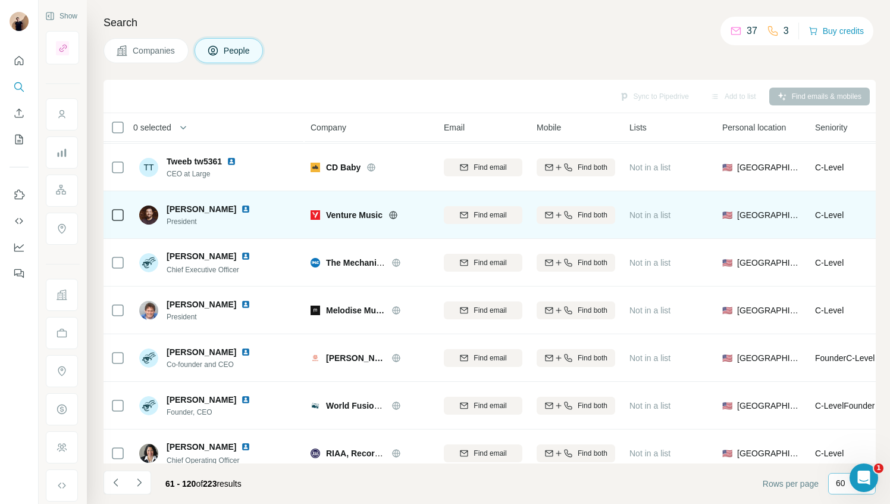
click at [241, 211] on img at bounding box center [246, 209] width 10 height 10
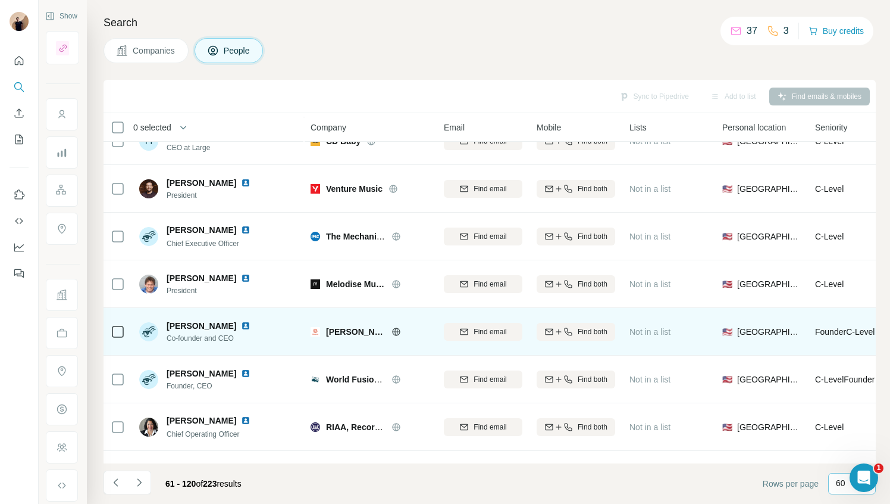
scroll to position [1505, 0]
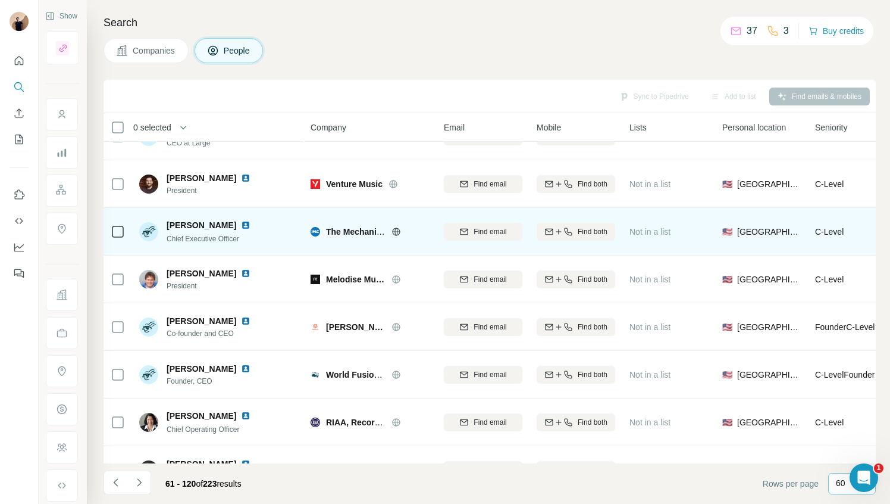
click at [241, 224] on img at bounding box center [246, 225] width 10 height 10
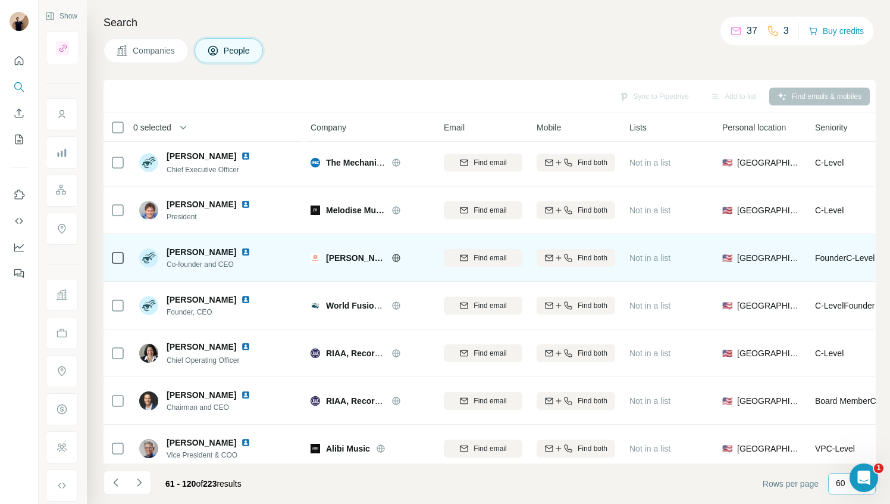
scroll to position [1587, 0]
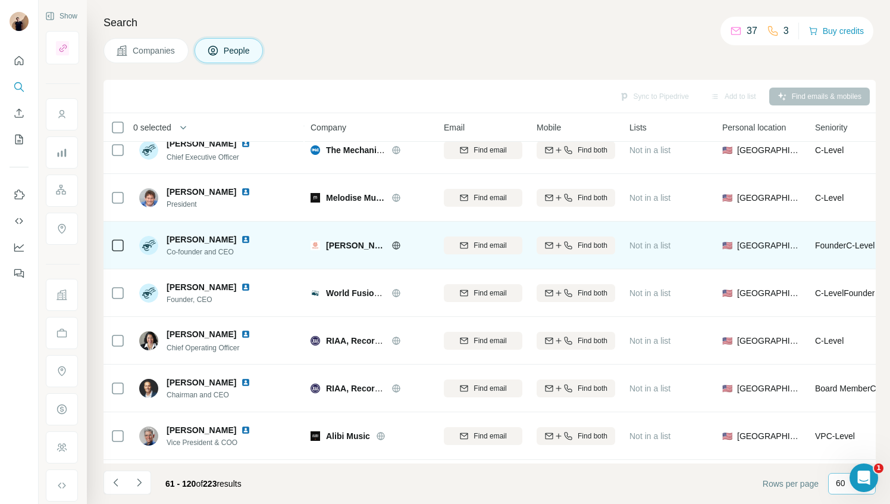
click at [242, 240] on img at bounding box center [246, 240] width 10 height 10
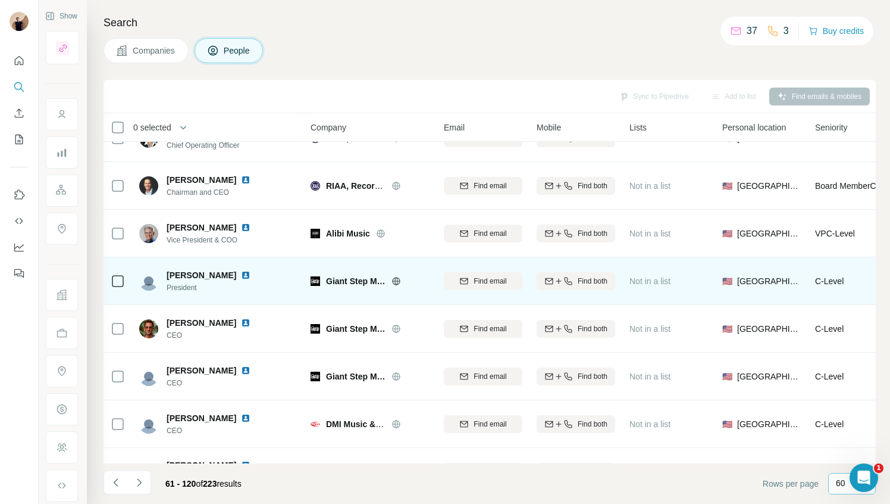
scroll to position [1796, 0]
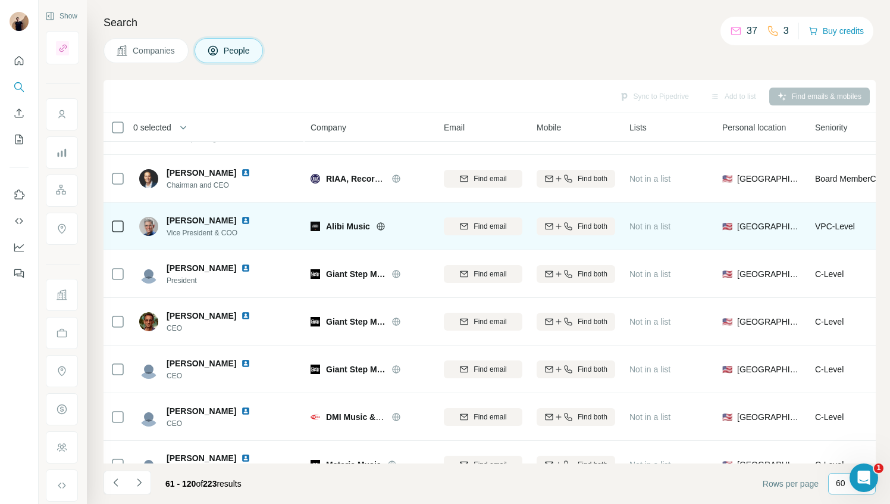
click at [241, 224] on img at bounding box center [246, 220] width 10 height 10
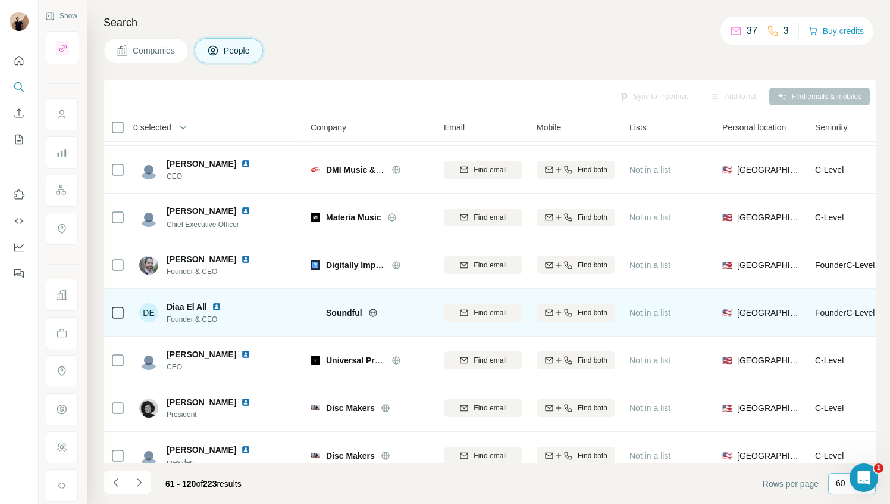
scroll to position [2048, 0]
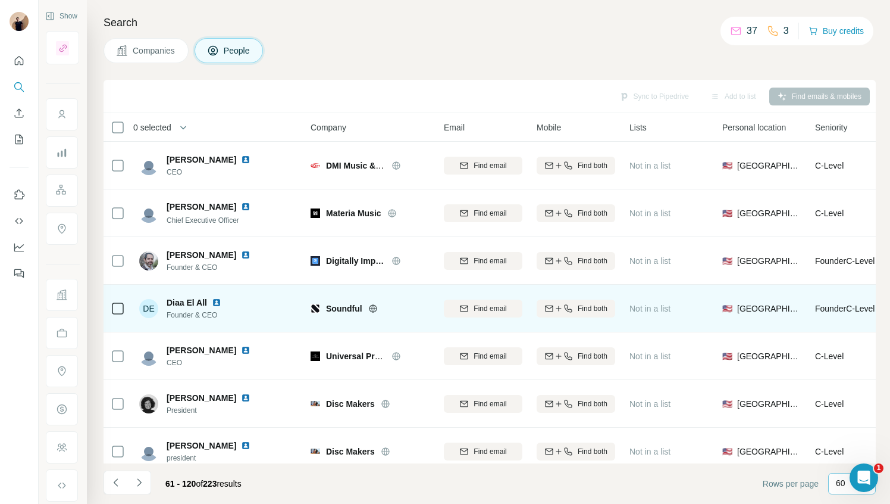
click at [217, 302] on img at bounding box center [217, 303] width 10 height 10
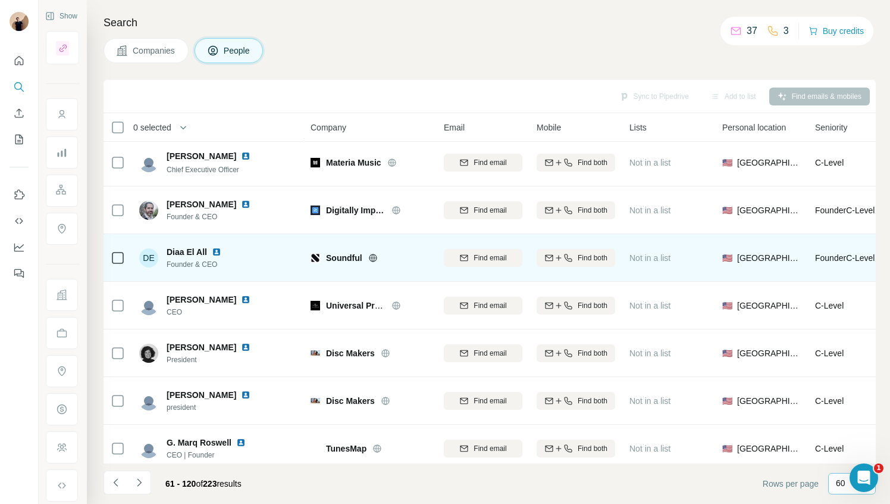
scroll to position [2101, 0]
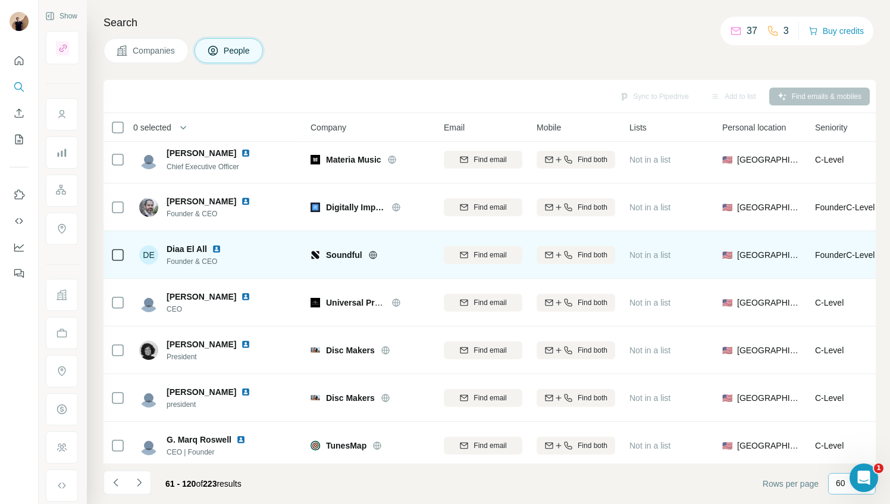
click at [218, 250] on img at bounding box center [217, 249] width 10 height 10
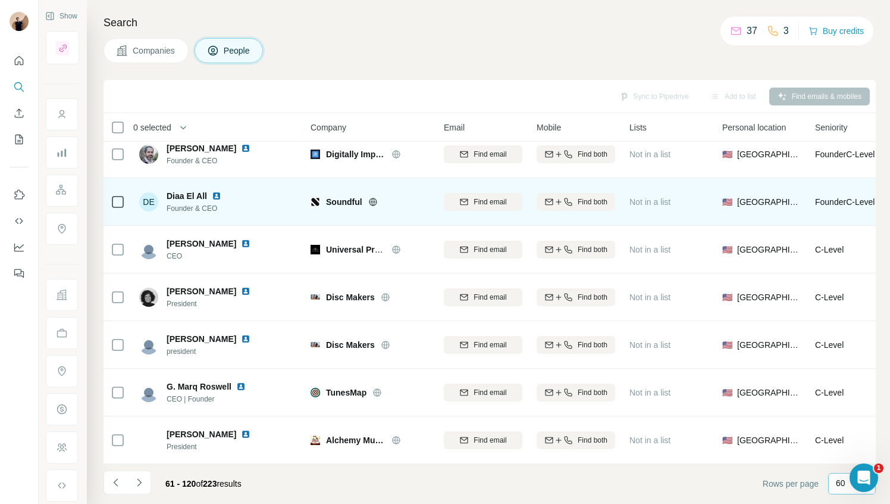
scroll to position [2155, 0]
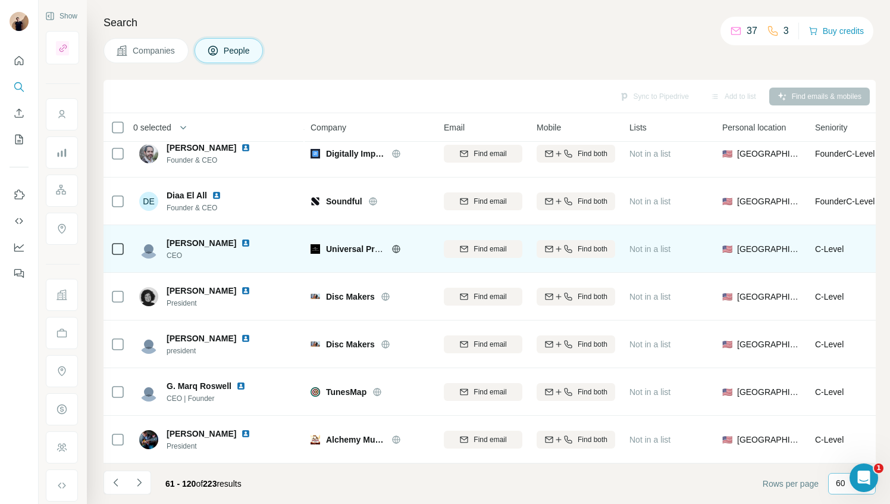
click at [242, 243] on img at bounding box center [246, 243] width 10 height 10
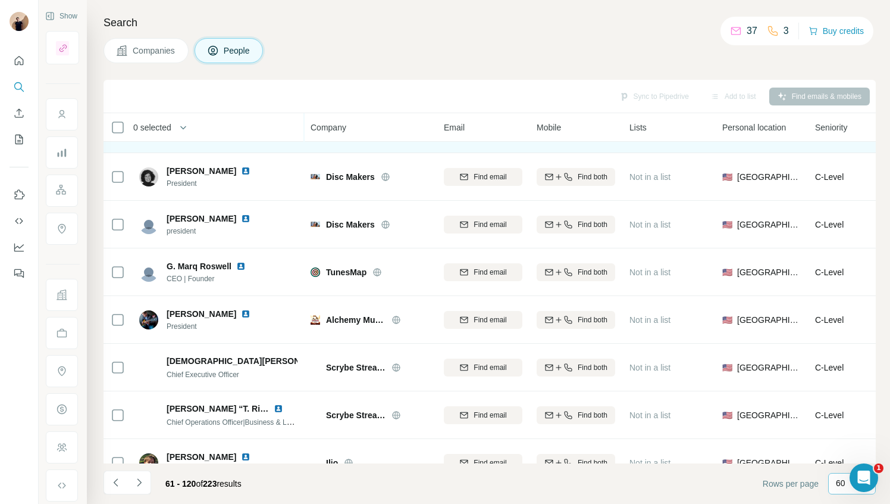
scroll to position [2285, 0]
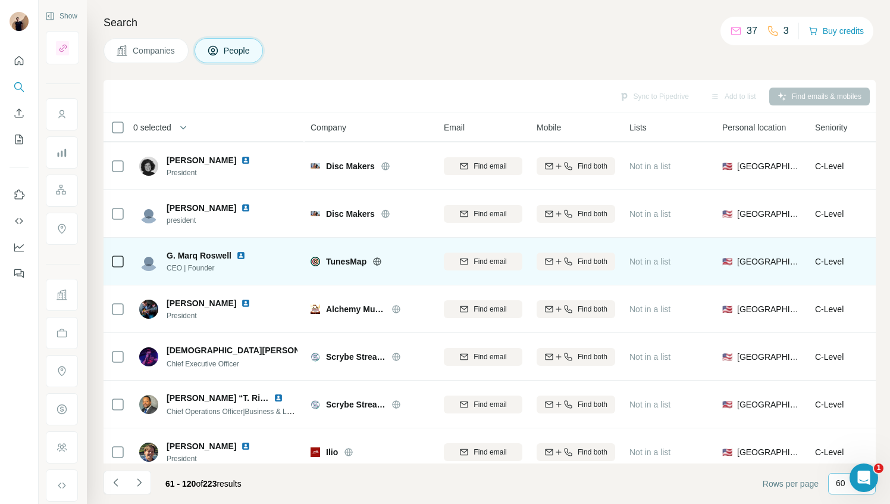
click at [238, 252] on img at bounding box center [241, 256] width 10 height 10
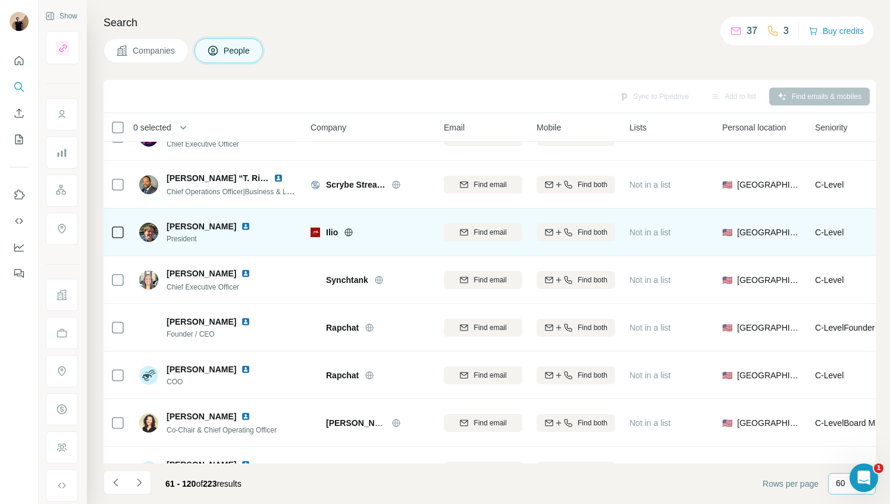
scroll to position [2536, 0]
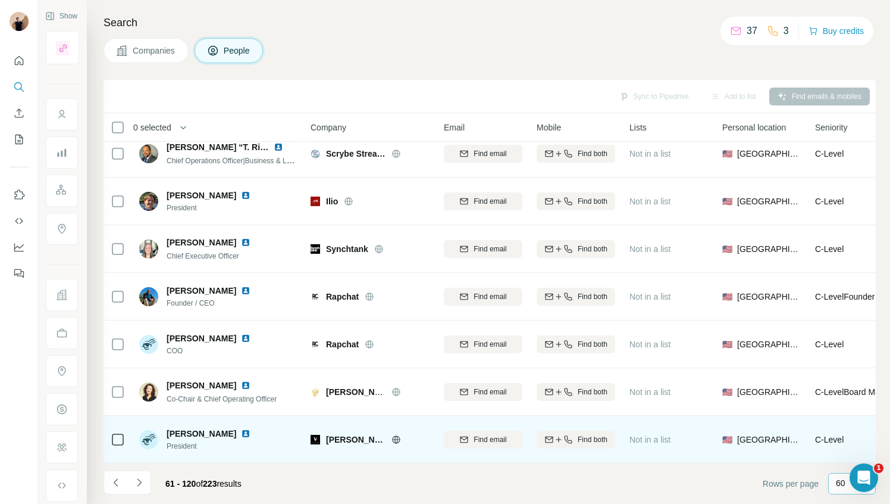
click at [242, 431] on img at bounding box center [246, 434] width 10 height 10
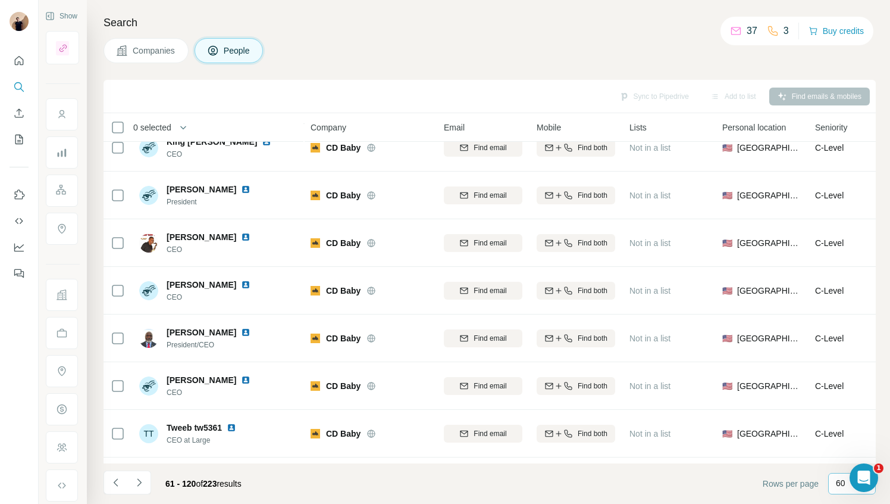
scroll to position [187, 0]
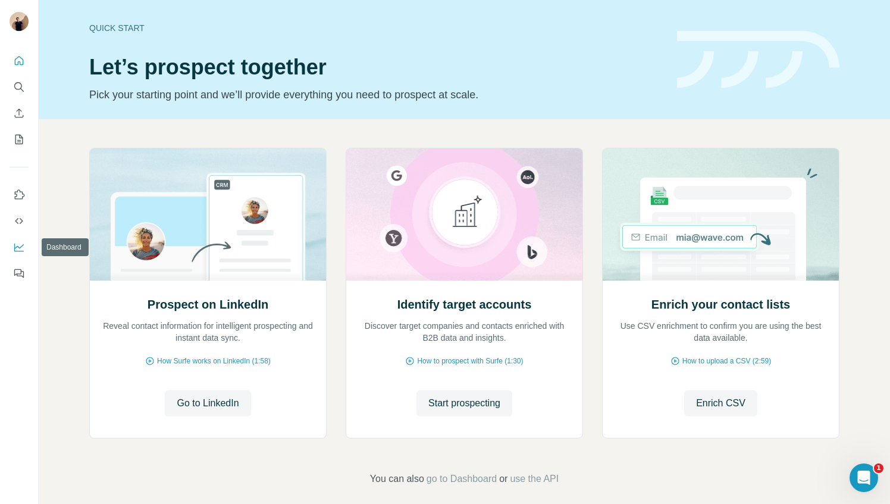
click at [18, 254] on button "Dashboard" at bounding box center [19, 246] width 19 height 21
